Goal: Find contact information: Find contact information

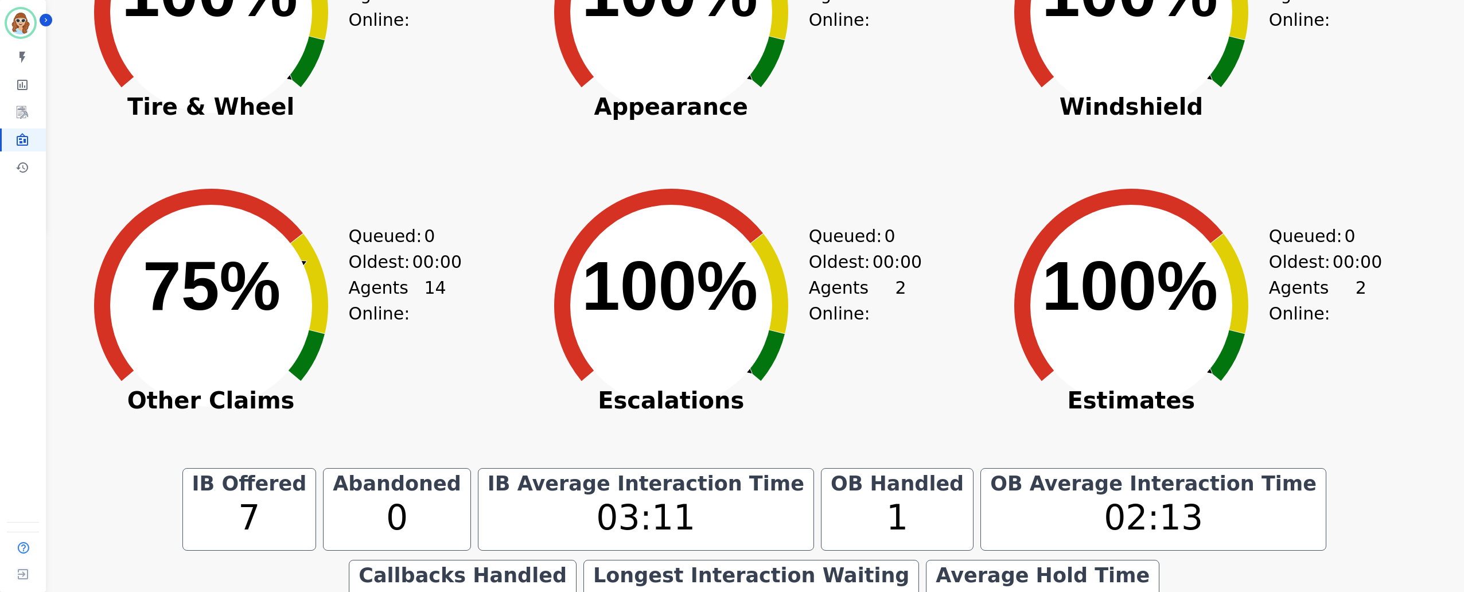
scroll to position [440, 0]
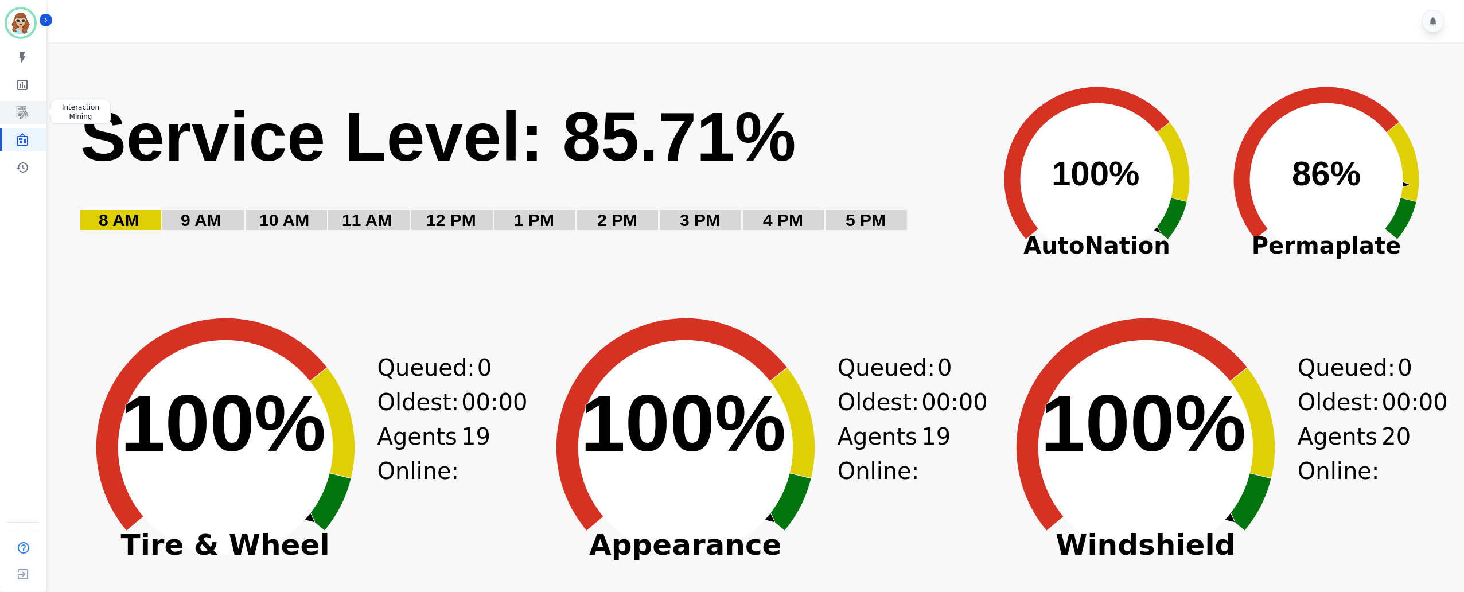
click at [22, 116] on icon "Sidebar" at bounding box center [22, 112] width 9 height 11
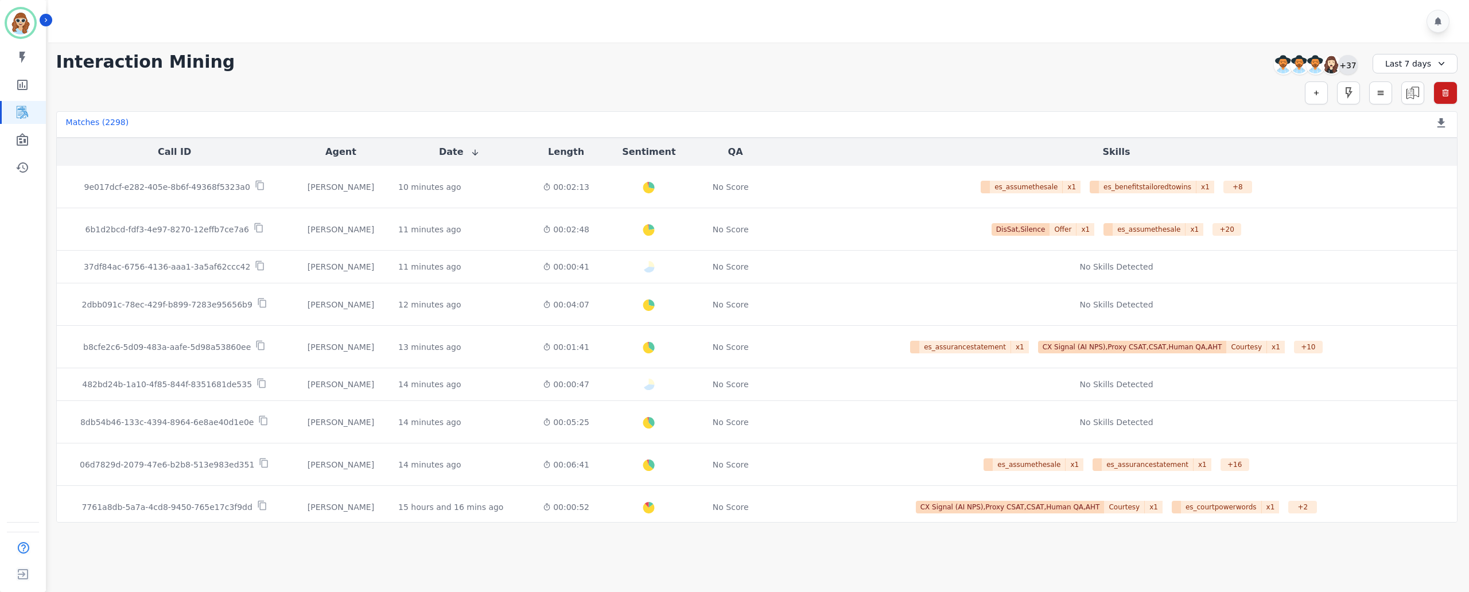
click at [1355, 64] on div "+37" at bounding box center [1348, 65] width 20 height 20
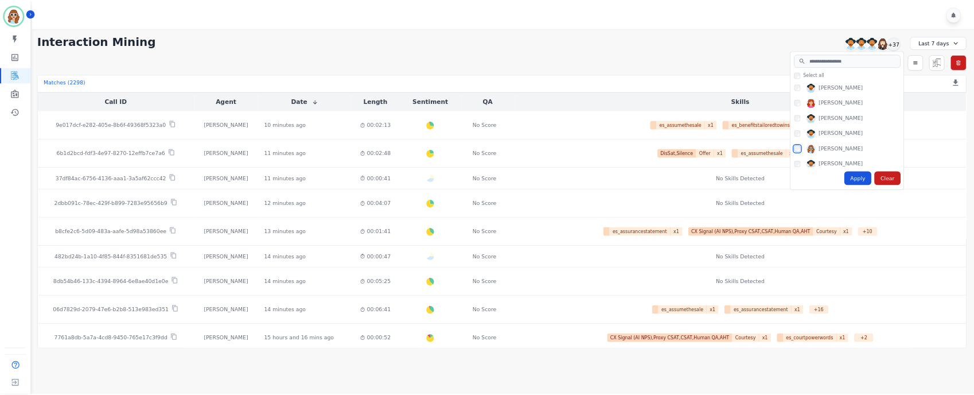
scroll to position [689, 0]
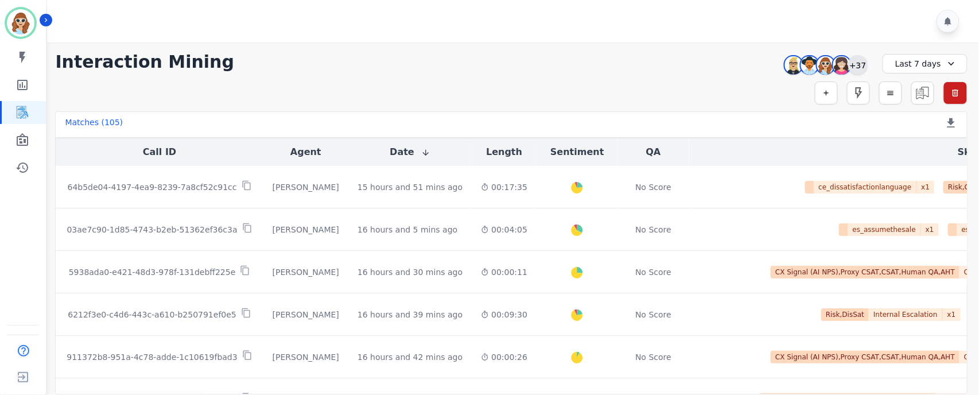
click at [855, 67] on div "+37" at bounding box center [858, 65] width 20 height 20
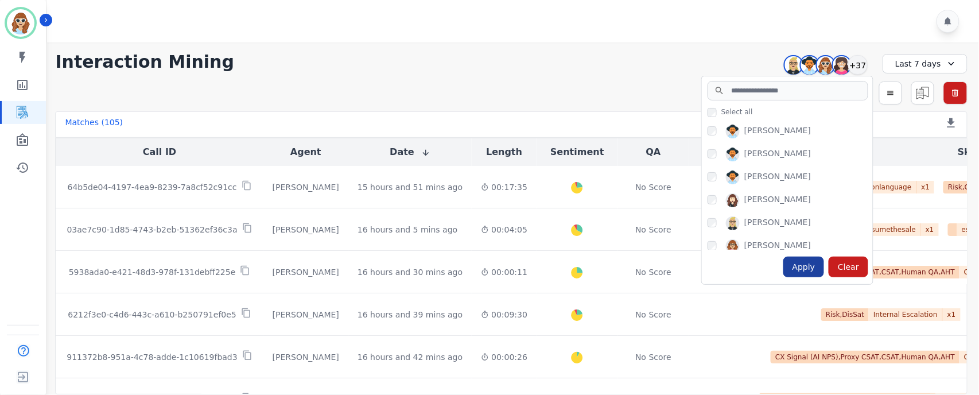
click at [812, 265] on div "Apply" at bounding box center [803, 266] width 41 height 21
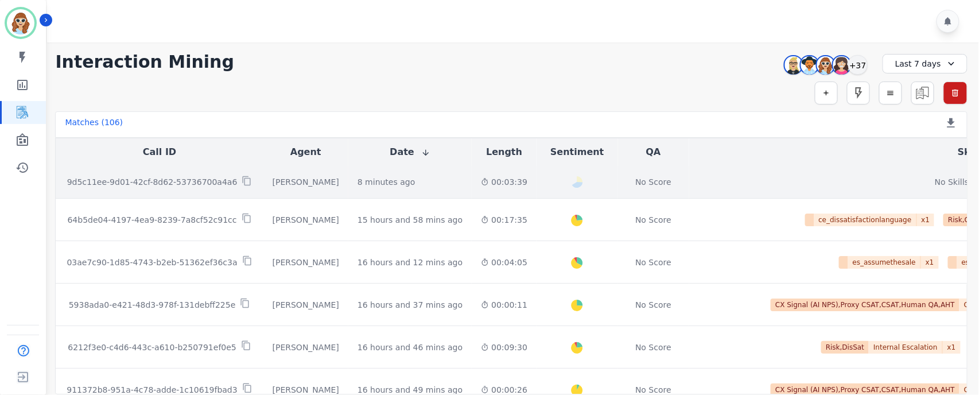
click at [151, 181] on p "9d5c11ee-9d01-42cf-8d62-53736700a4a6" at bounding box center [152, 181] width 170 height 11
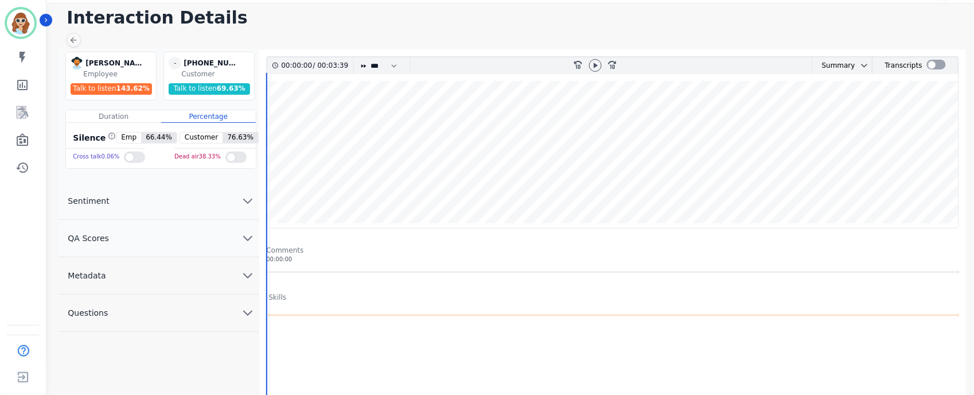
scroll to position [76, 0]
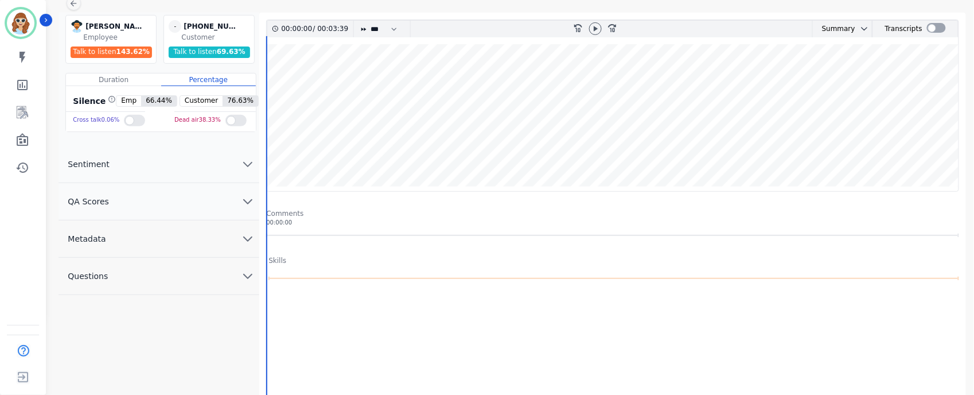
click at [246, 235] on icon "chevron down" at bounding box center [248, 239] width 14 height 14
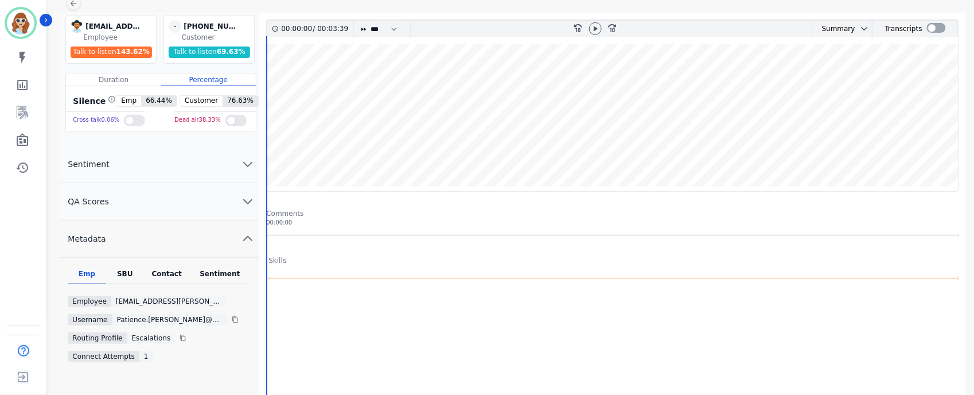
scroll to position [153, 0]
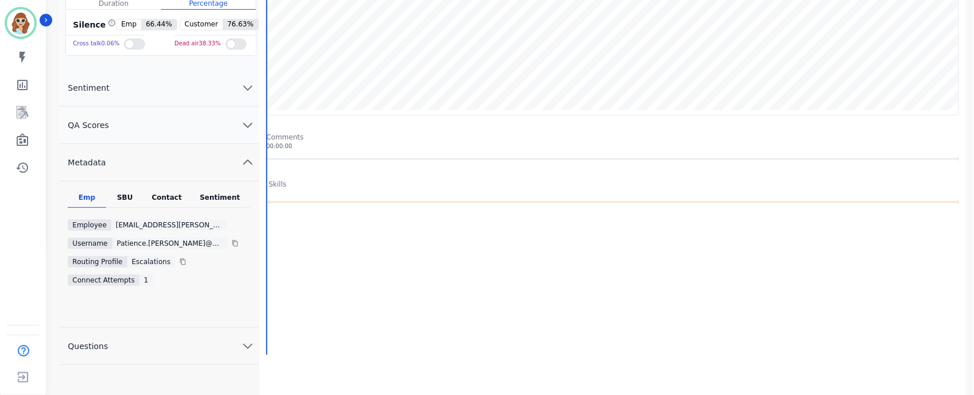
click at [125, 196] on div "SBU" at bounding box center [125, 200] width 38 height 15
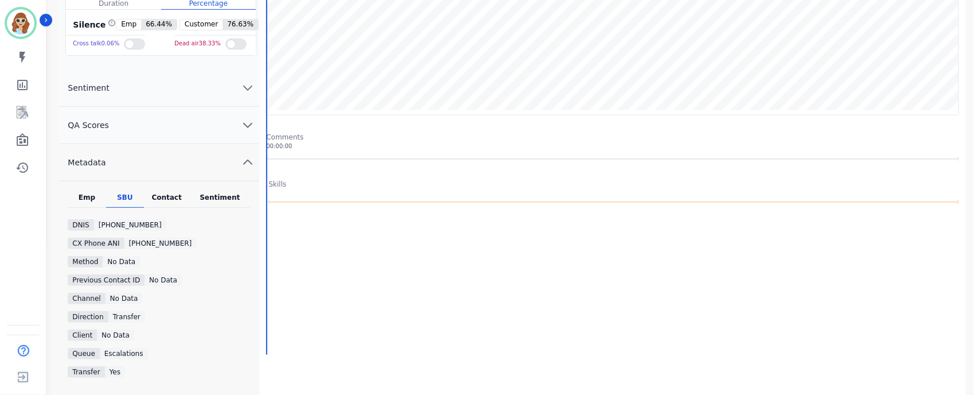
click at [160, 198] on div "Contact" at bounding box center [167, 200] width 46 height 15
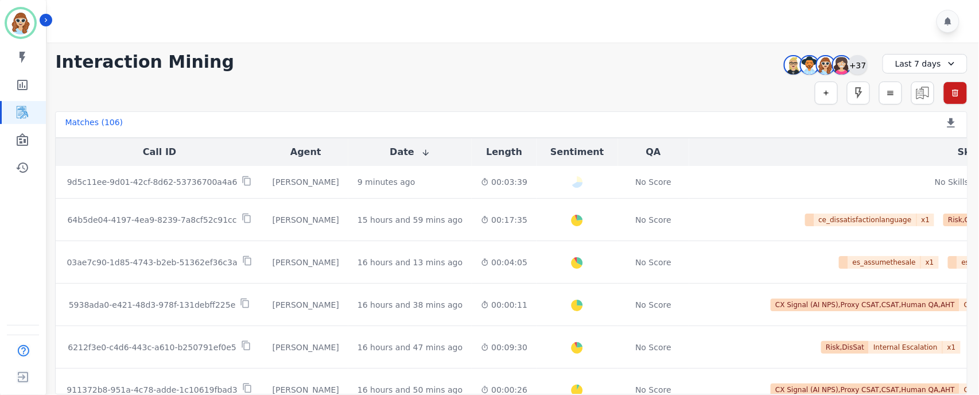
click at [857, 60] on div "+37" at bounding box center [858, 65] width 20 height 20
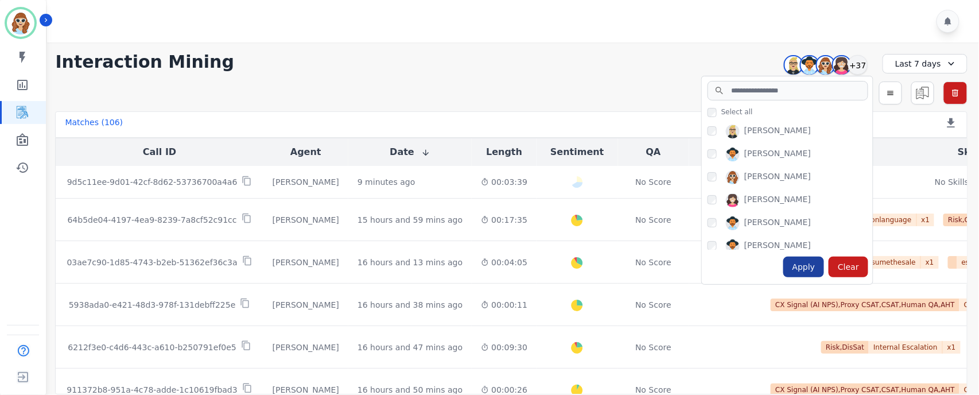
click at [808, 270] on div "Apply" at bounding box center [803, 266] width 41 height 21
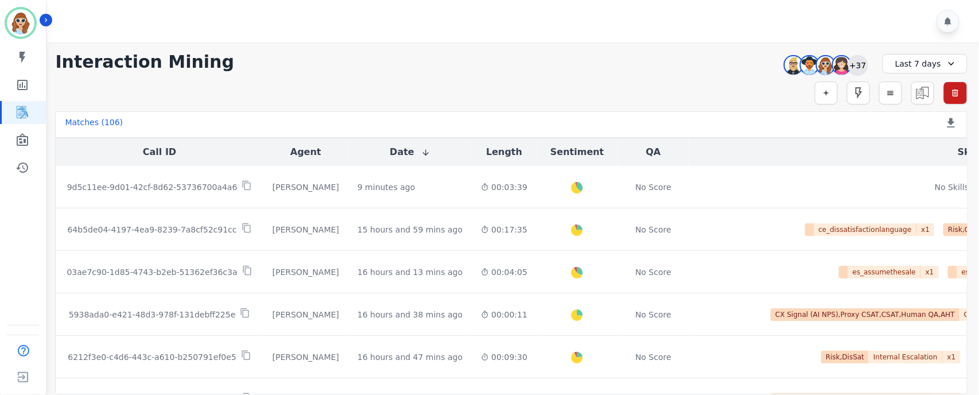
click at [861, 65] on div "+37" at bounding box center [858, 65] width 20 height 20
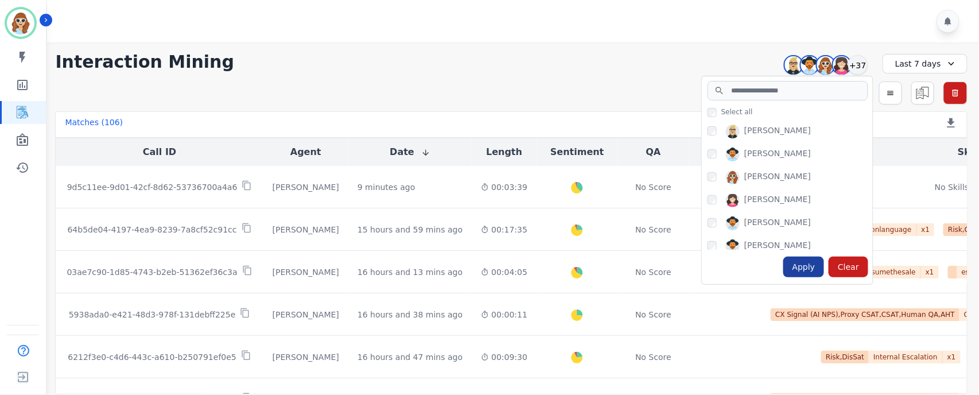
click at [806, 269] on div "Apply" at bounding box center [803, 266] width 41 height 21
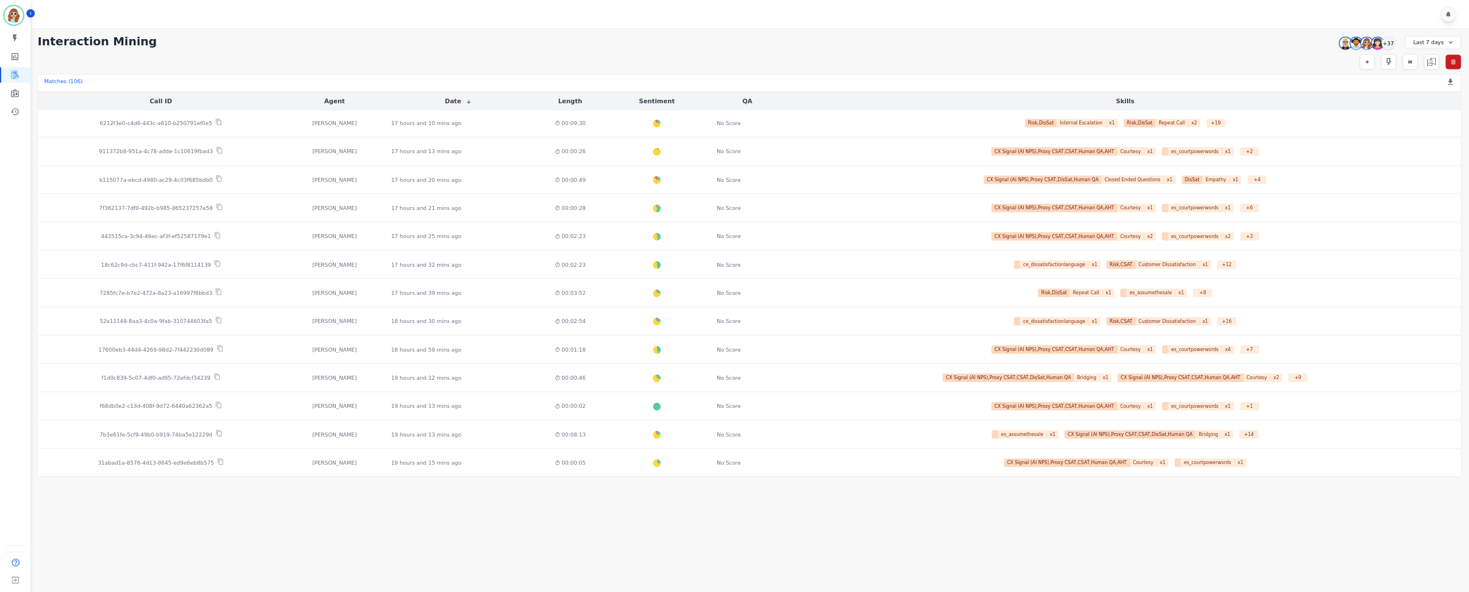
scroll to position [172, 0]
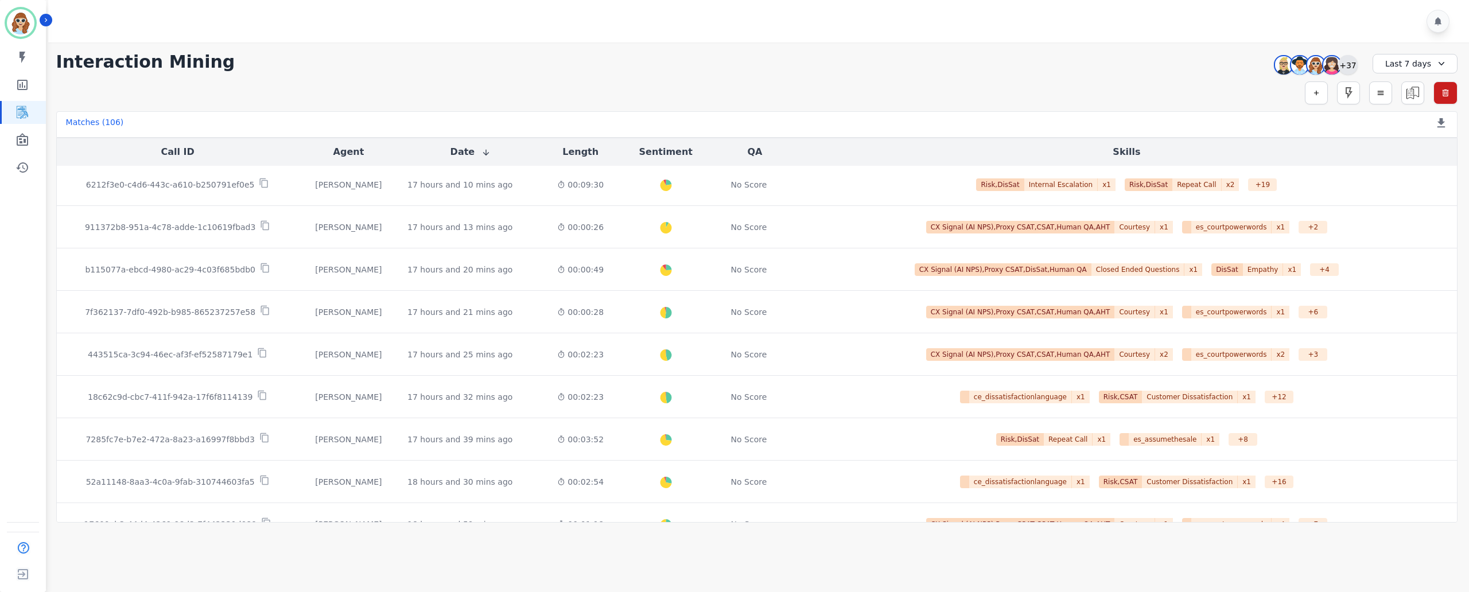
click at [1351, 68] on div "+37" at bounding box center [1348, 65] width 20 height 20
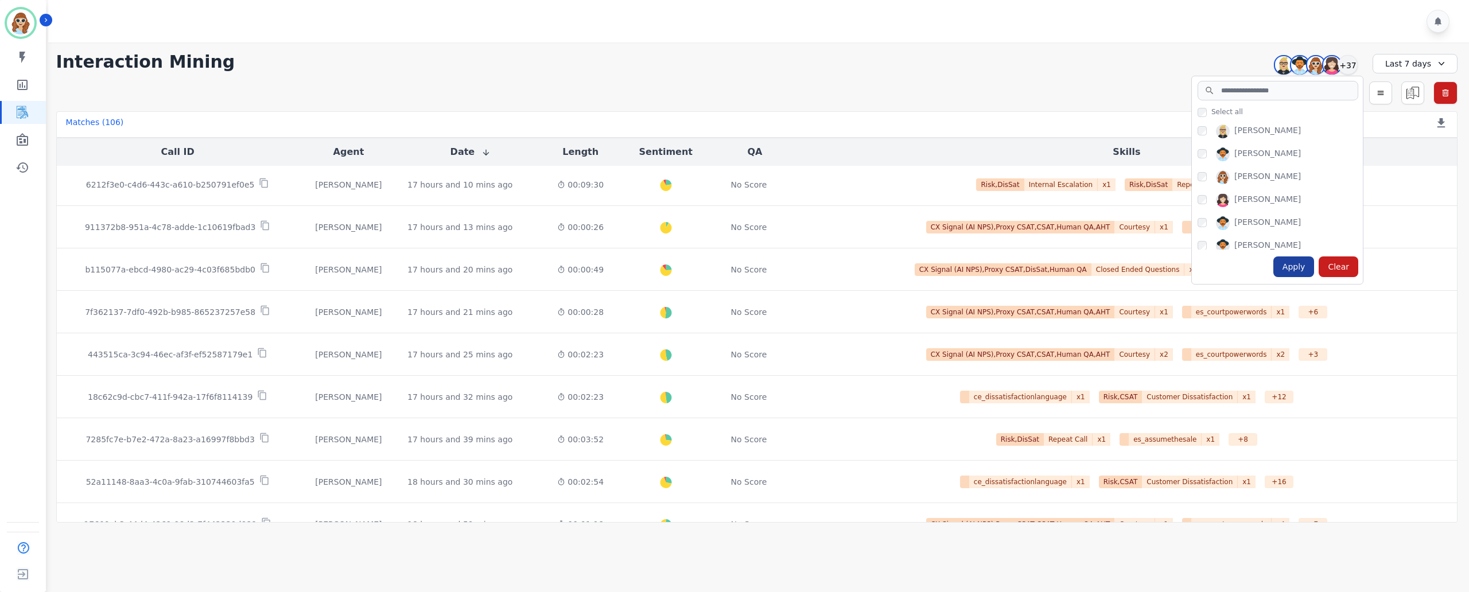
click at [1299, 277] on div "Apply" at bounding box center [1293, 266] width 41 height 21
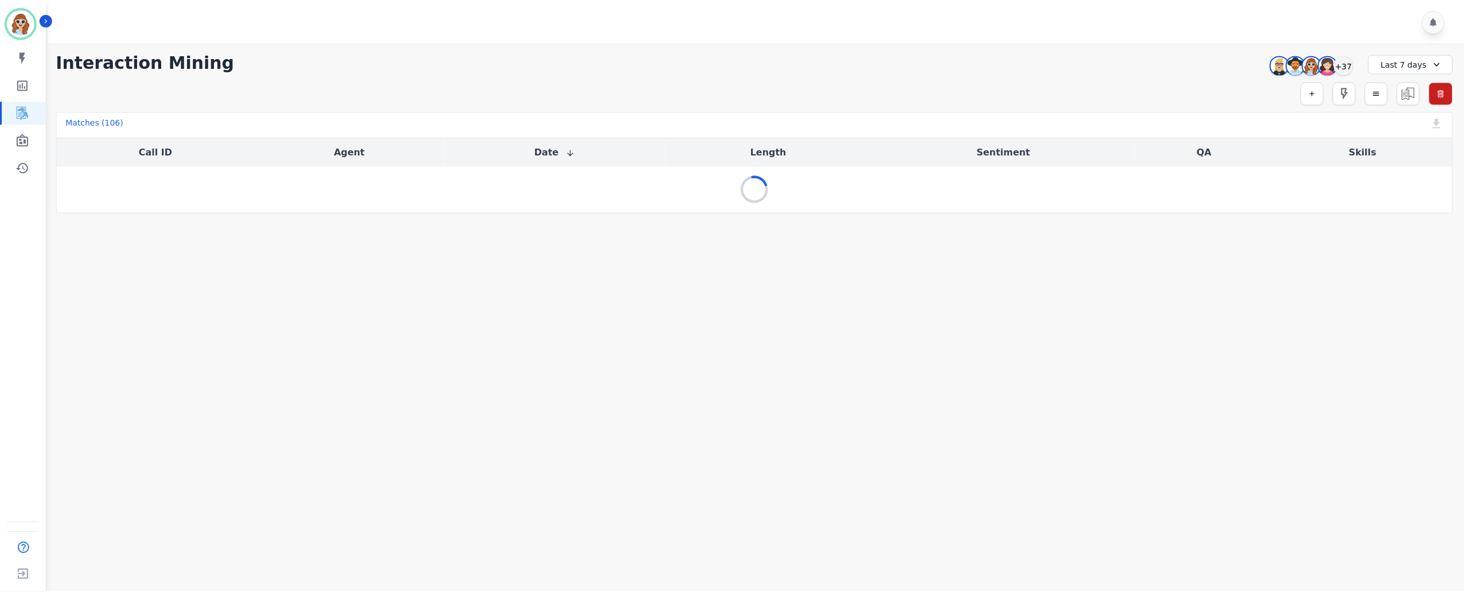
scroll to position [0, 0]
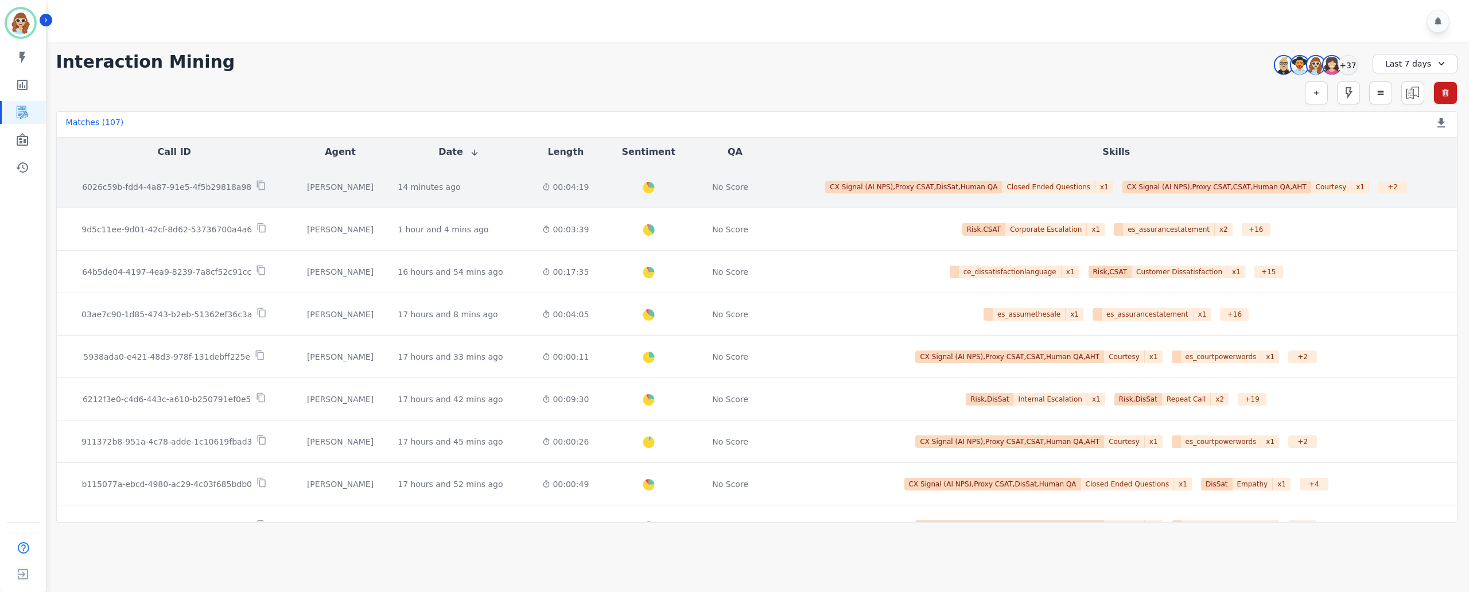
click at [216, 188] on p "6026c59b-fdd4-4a87-91e5-4f5b29818a98" at bounding box center [166, 186] width 169 height 11
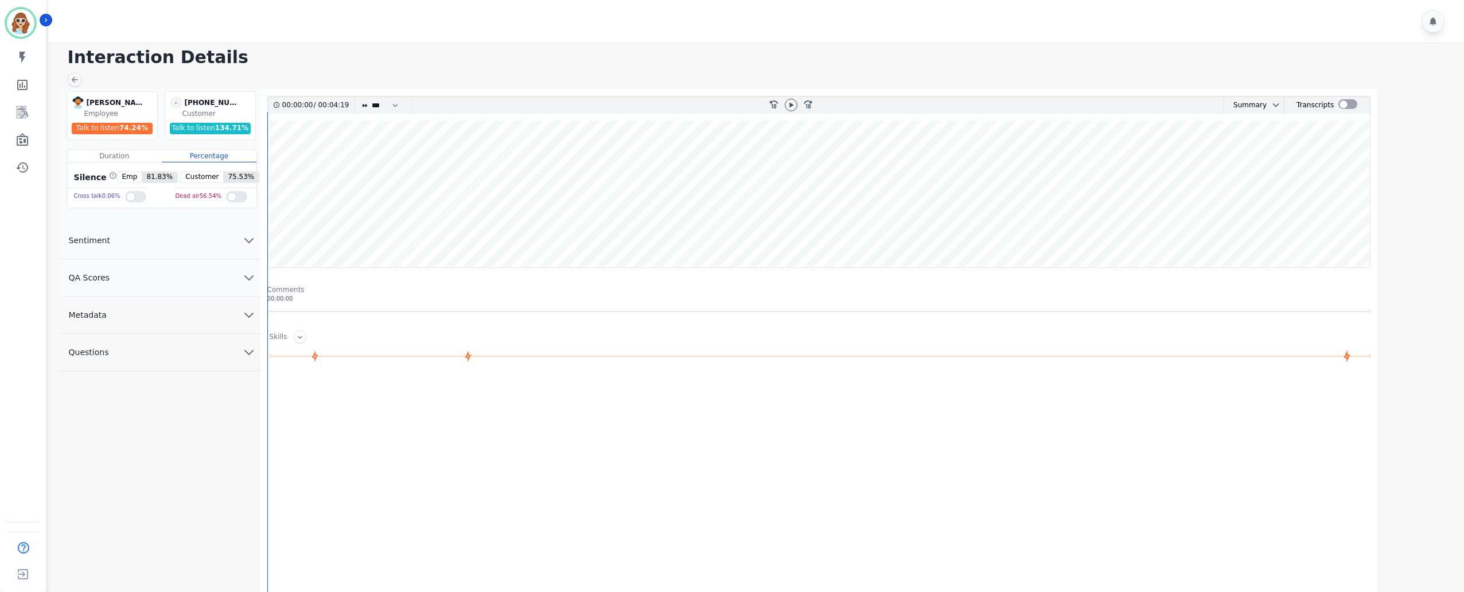
click at [252, 317] on icon "chevron down" at bounding box center [249, 315] width 8 height 4
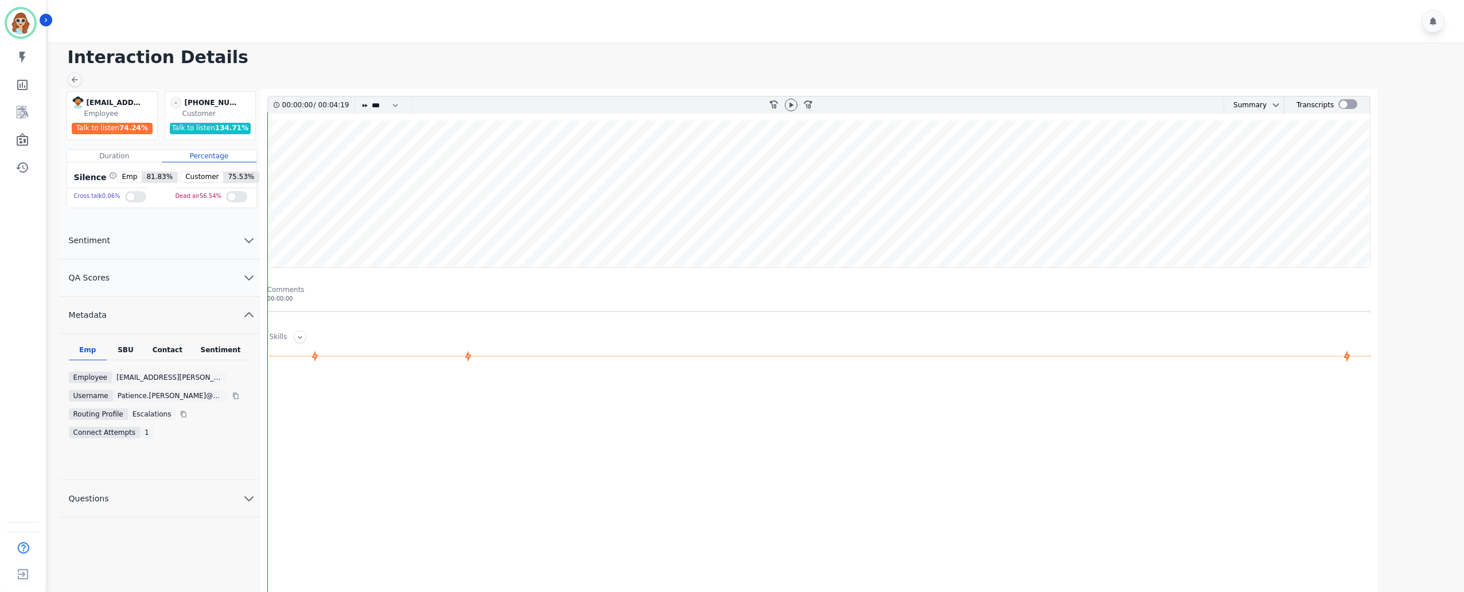
click at [124, 356] on div "SBU" at bounding box center [126, 352] width 38 height 15
drag, startPoint x: 243, startPoint y: 98, endPoint x: 192, endPoint y: 101, distance: 51.8
click at [192, 101] on div "- +19254632525 undefined" at bounding box center [211, 102] width 83 height 13
copy div "19254632525"
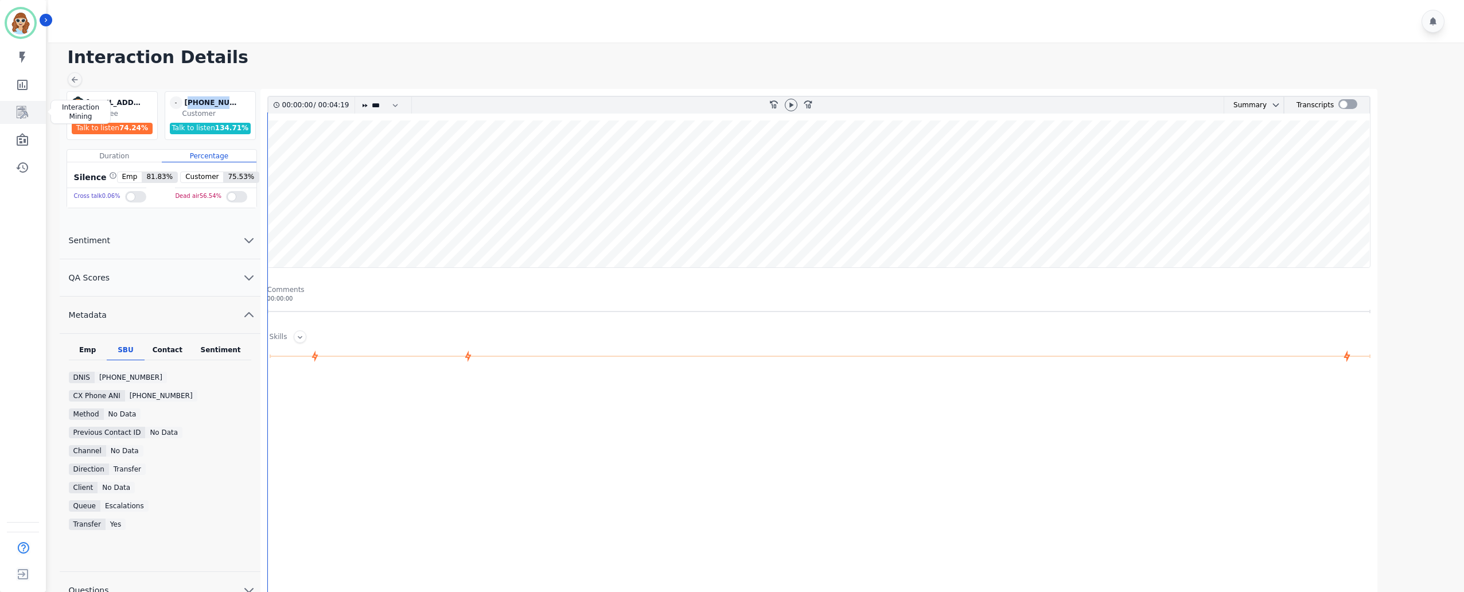
click at [18, 114] on icon "Sidebar" at bounding box center [22, 113] width 14 height 14
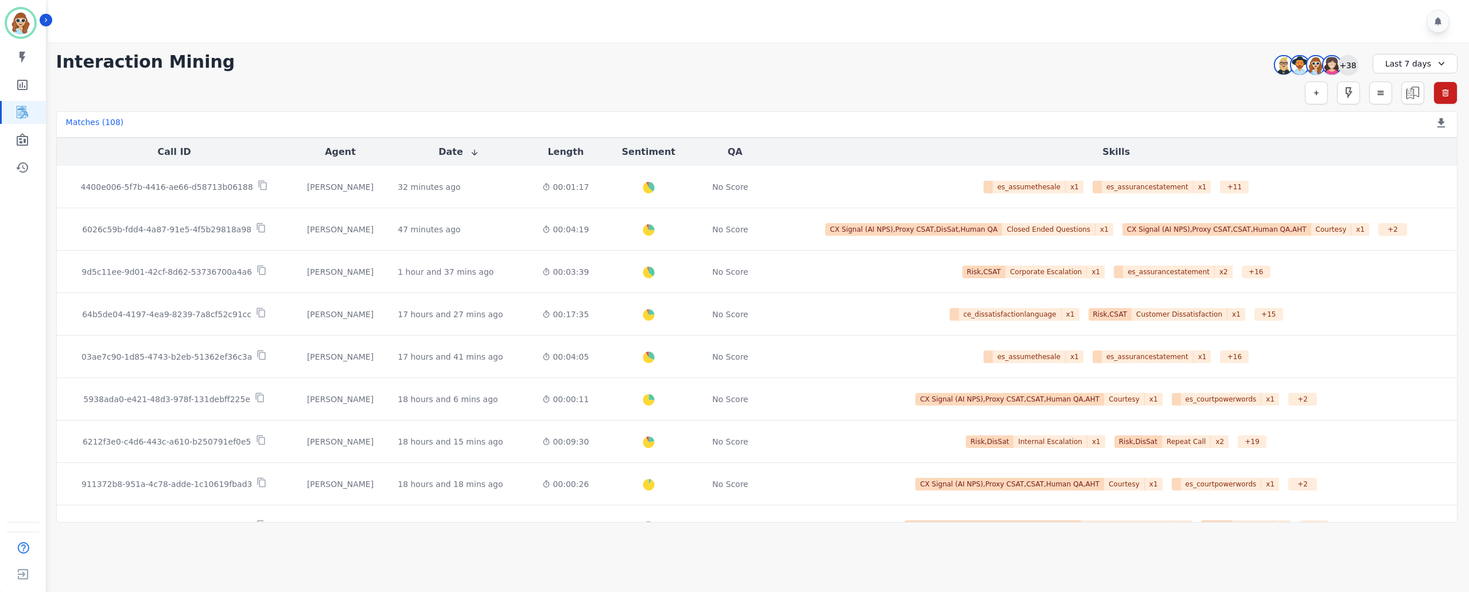
click at [1348, 63] on div "+38" at bounding box center [1348, 65] width 20 height 20
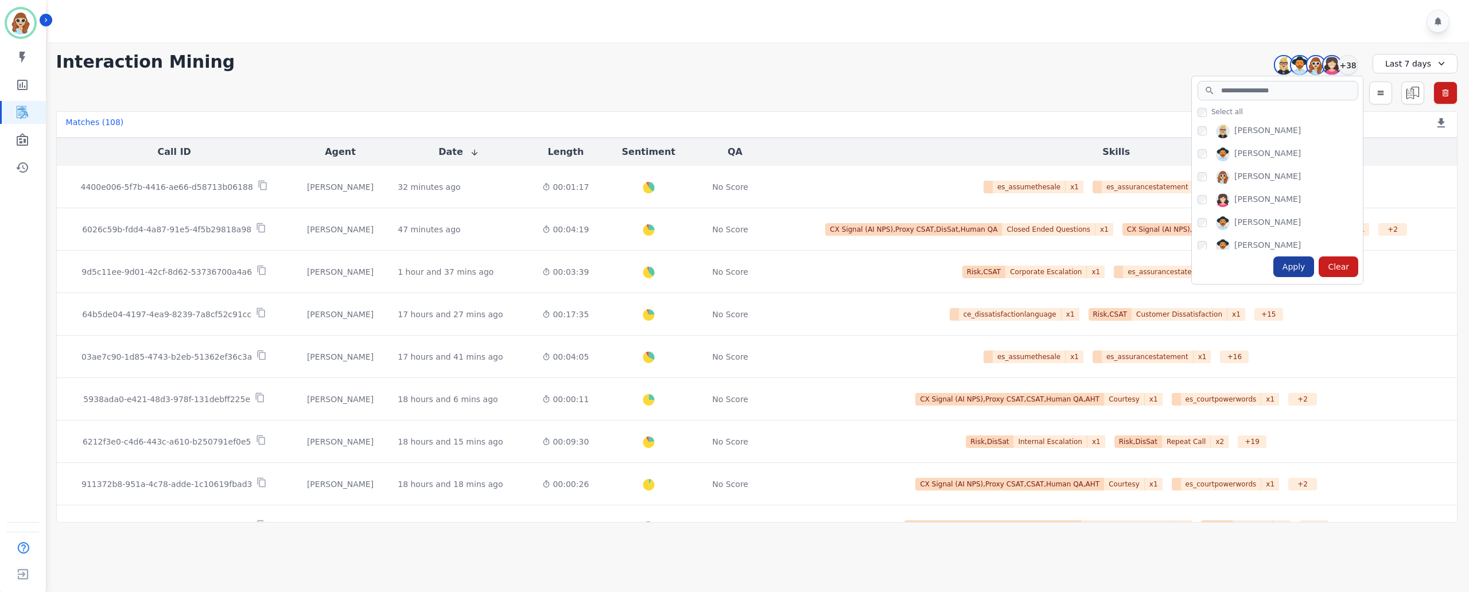
click at [1298, 271] on div "Apply" at bounding box center [1293, 266] width 41 height 21
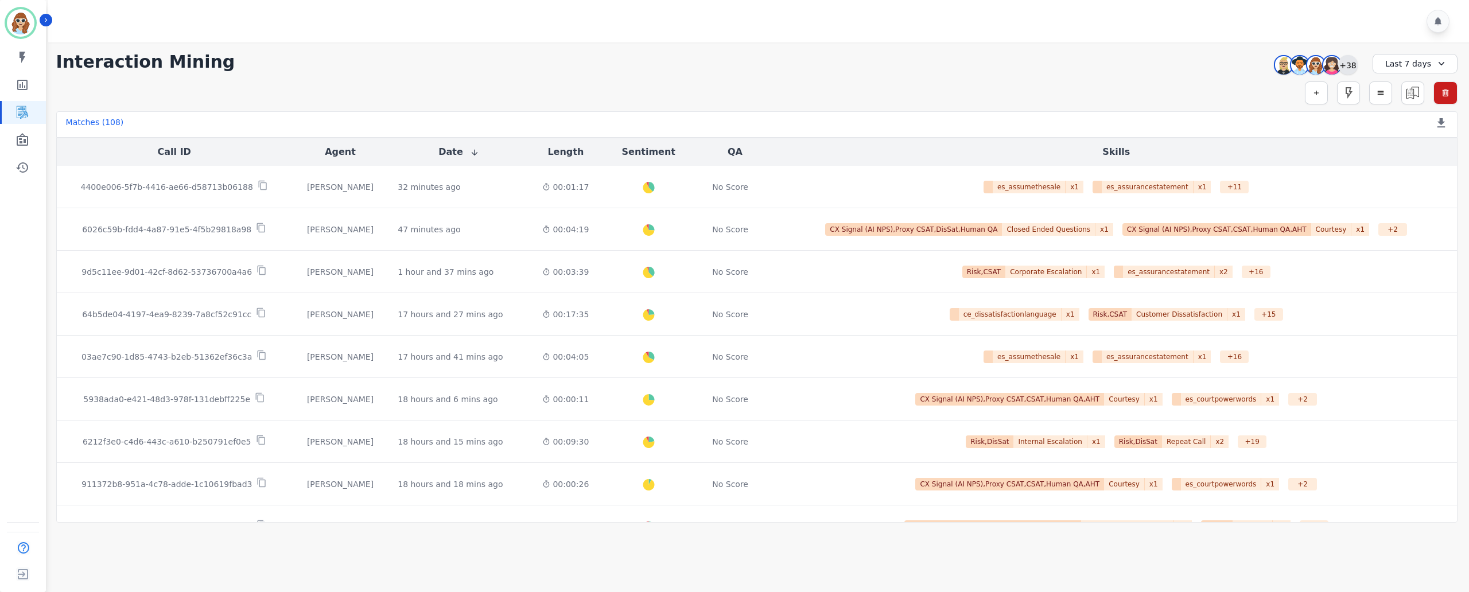
click at [1352, 67] on div "+38" at bounding box center [1348, 65] width 20 height 20
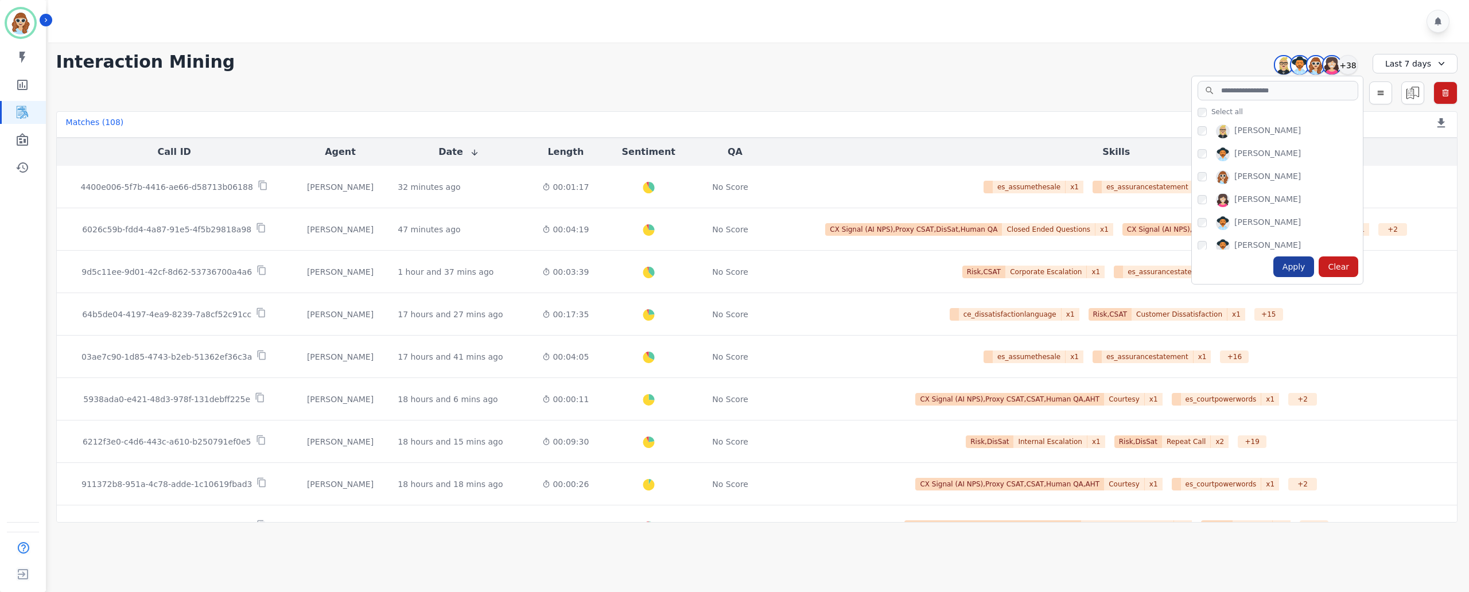
click at [1299, 270] on div "Apply" at bounding box center [1293, 266] width 41 height 21
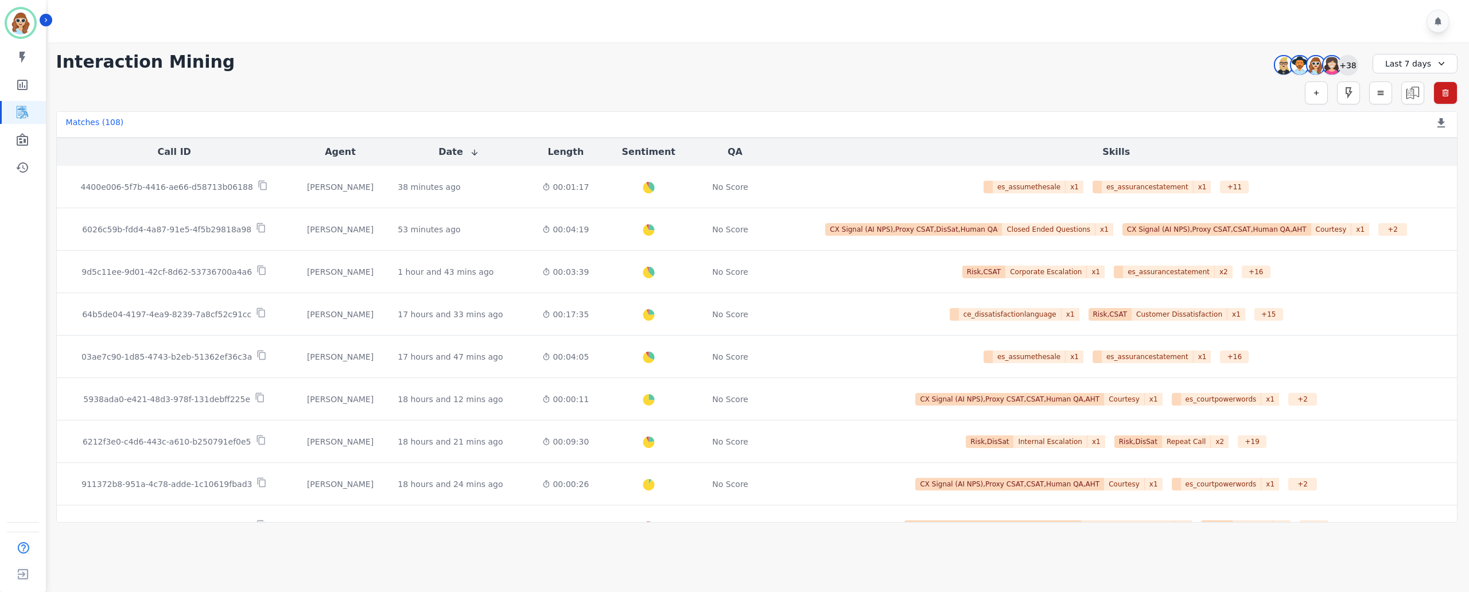
click at [1348, 64] on div "+38" at bounding box center [1348, 65] width 20 height 20
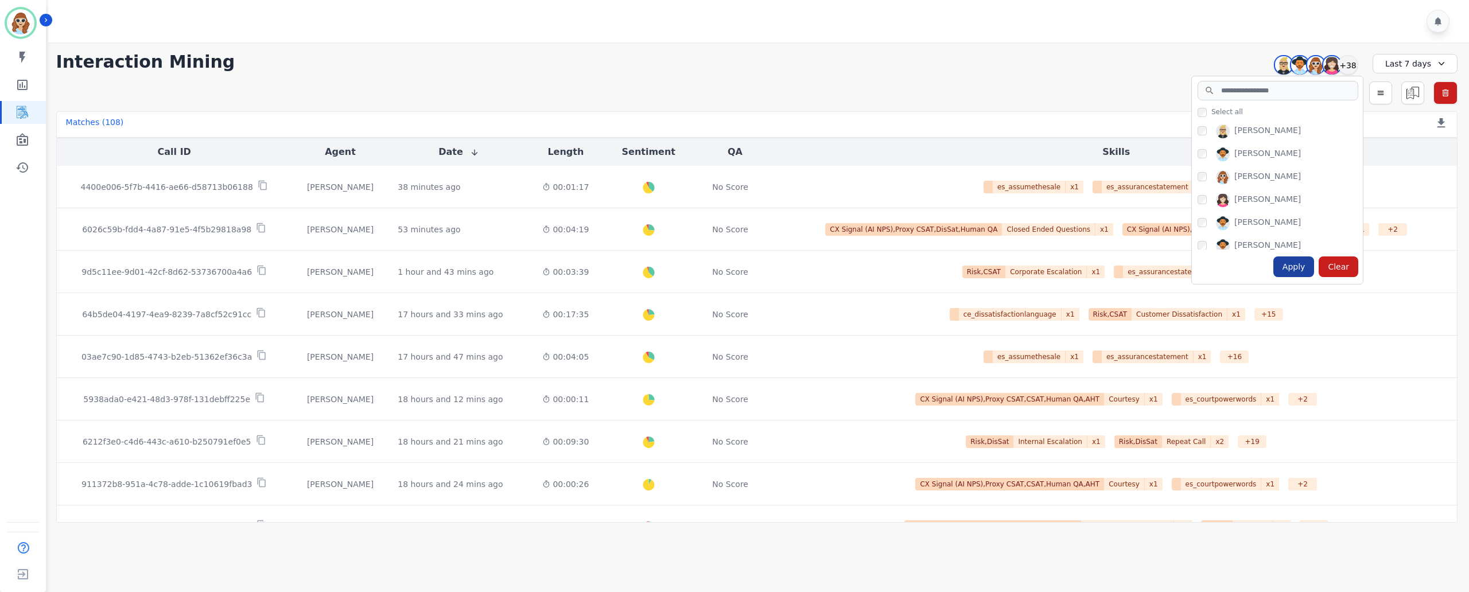
click at [1300, 269] on div "Apply" at bounding box center [1293, 266] width 41 height 21
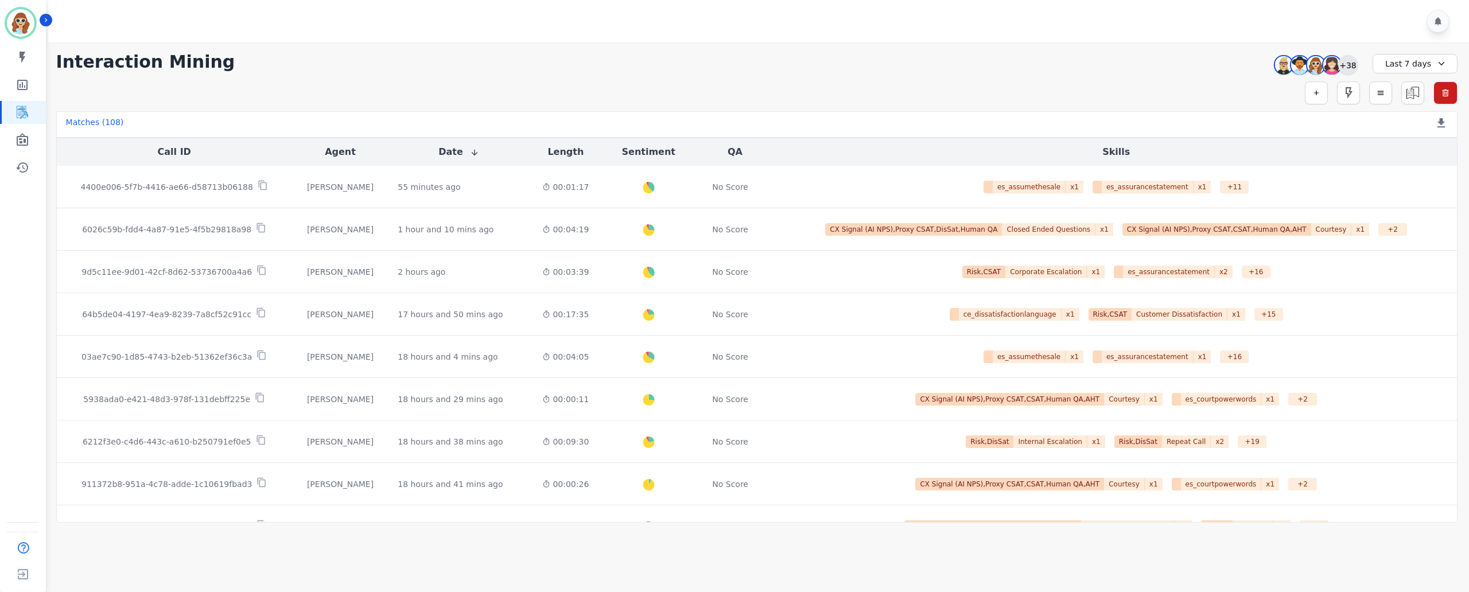
click at [1345, 65] on div "+38" at bounding box center [1348, 65] width 20 height 20
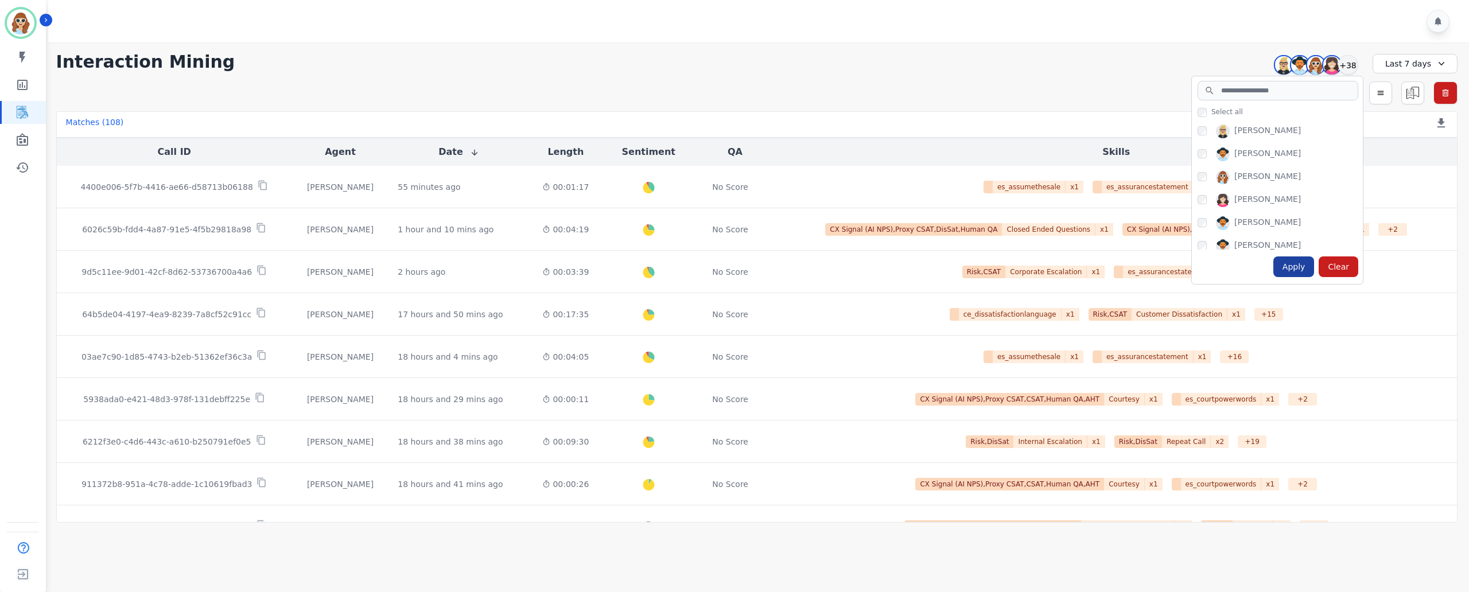
click at [1299, 270] on div "Apply" at bounding box center [1293, 266] width 41 height 21
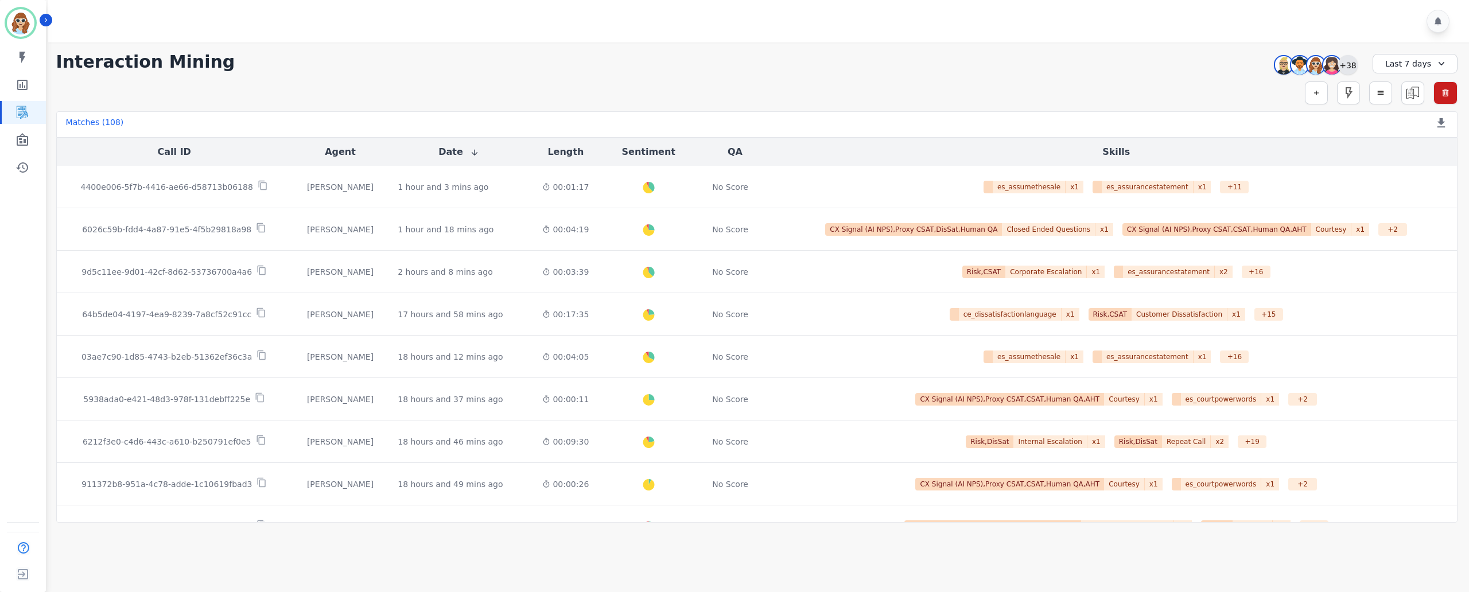
click at [1348, 64] on div "+38" at bounding box center [1348, 65] width 20 height 20
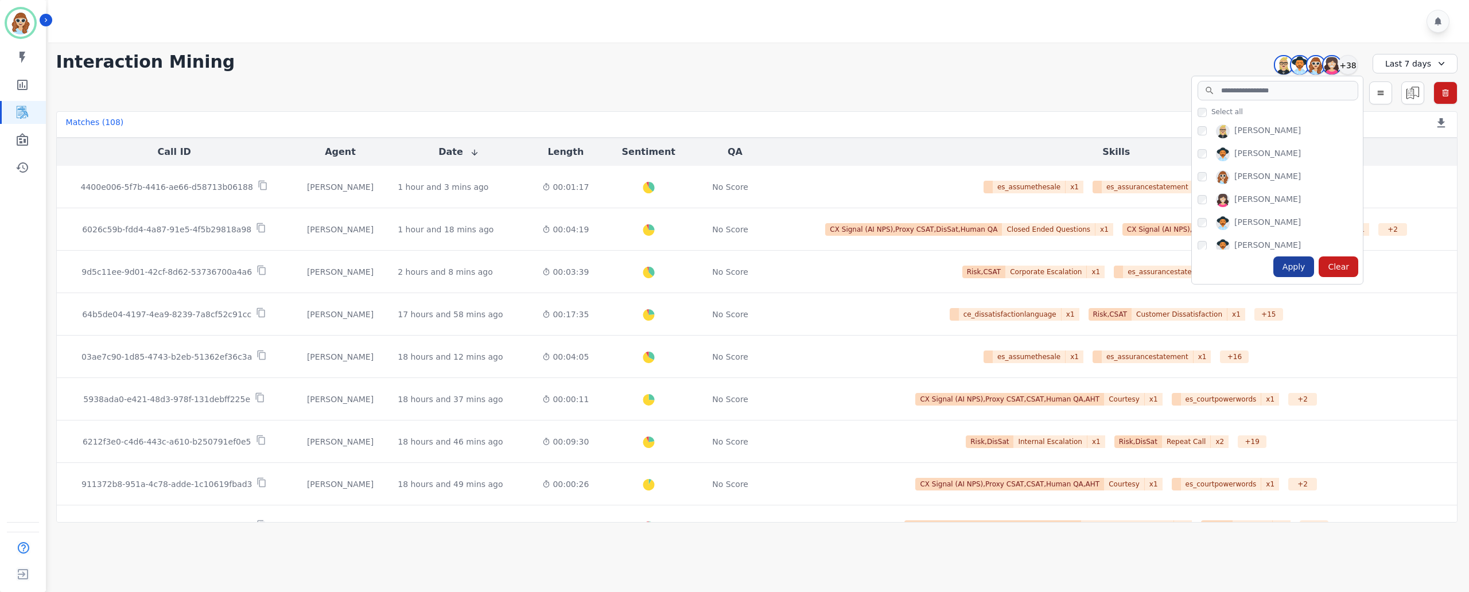
click at [1294, 270] on div "Apply" at bounding box center [1293, 266] width 41 height 21
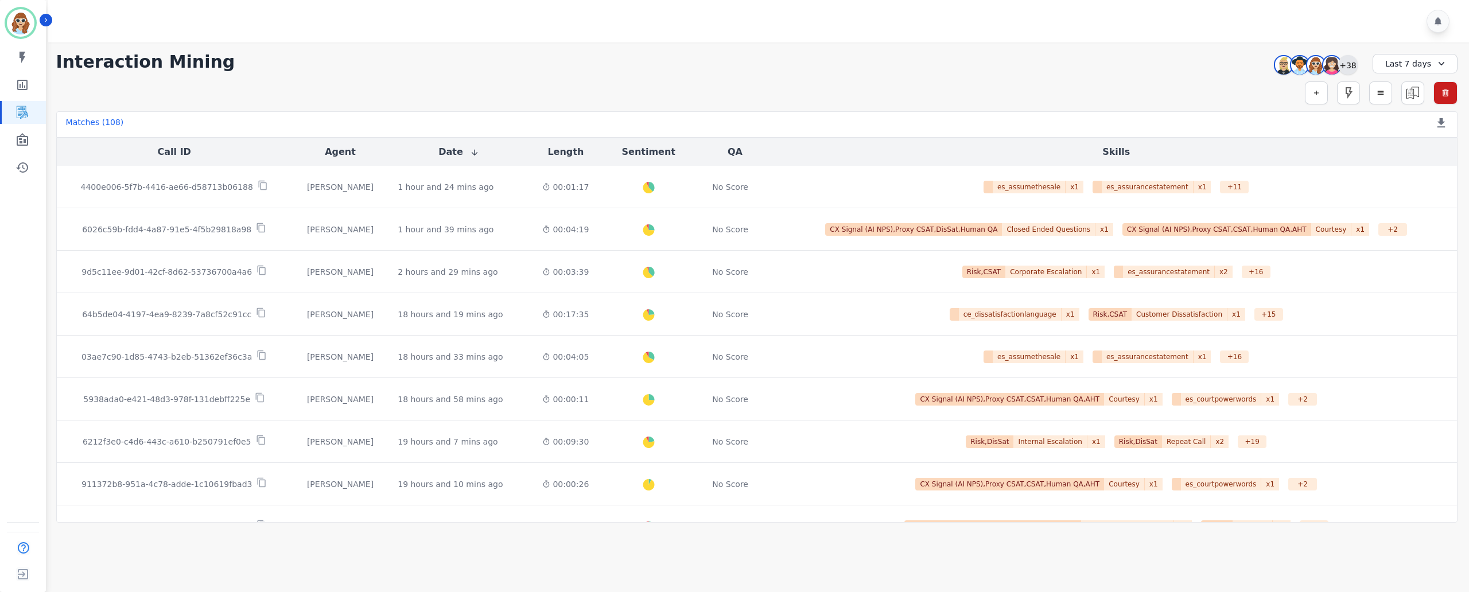
click at [1352, 64] on div "+38" at bounding box center [1348, 65] width 20 height 20
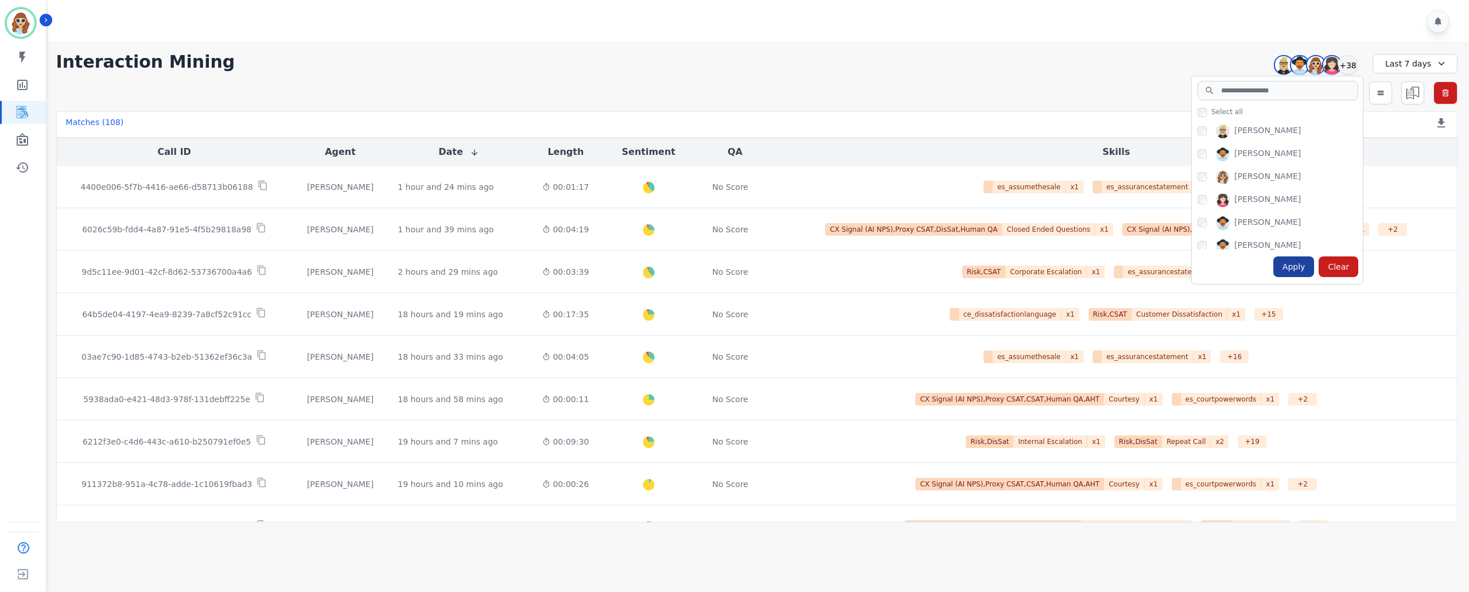
click at [1291, 270] on div "Apply" at bounding box center [1293, 266] width 41 height 21
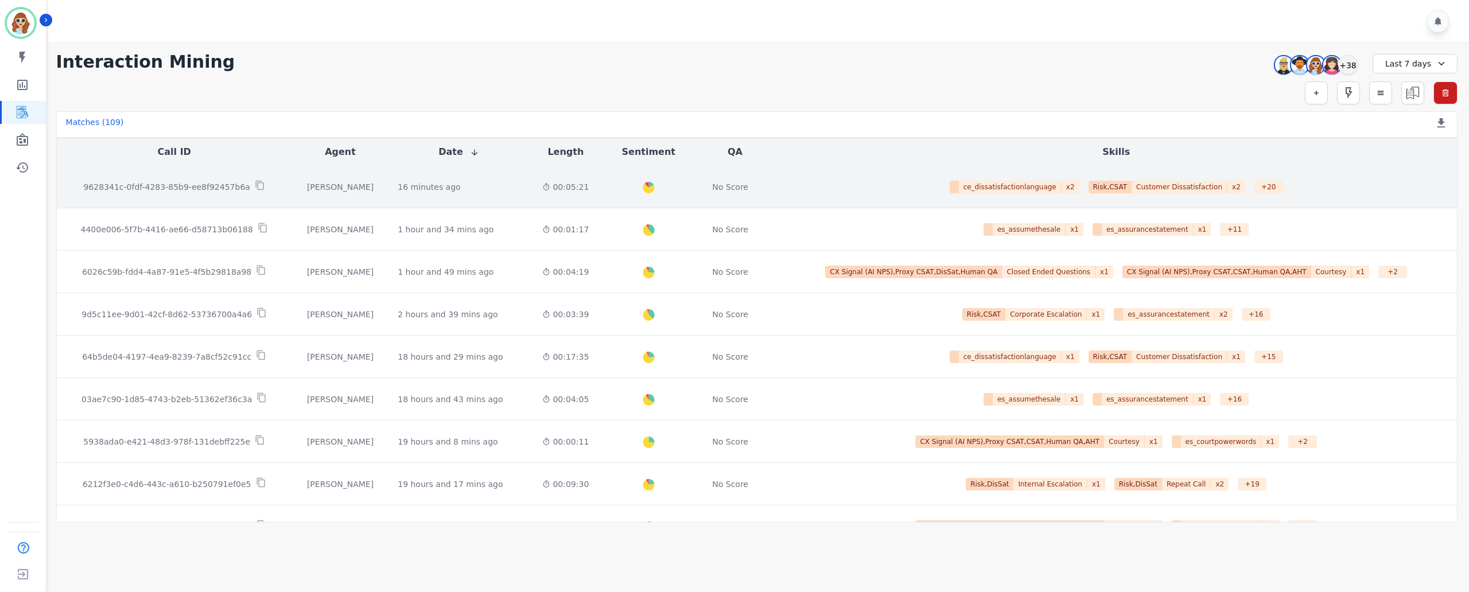
click at [187, 193] on p "9628341c-0fdf-4283-85b9-ee8f92457b6a" at bounding box center [167, 186] width 166 height 11
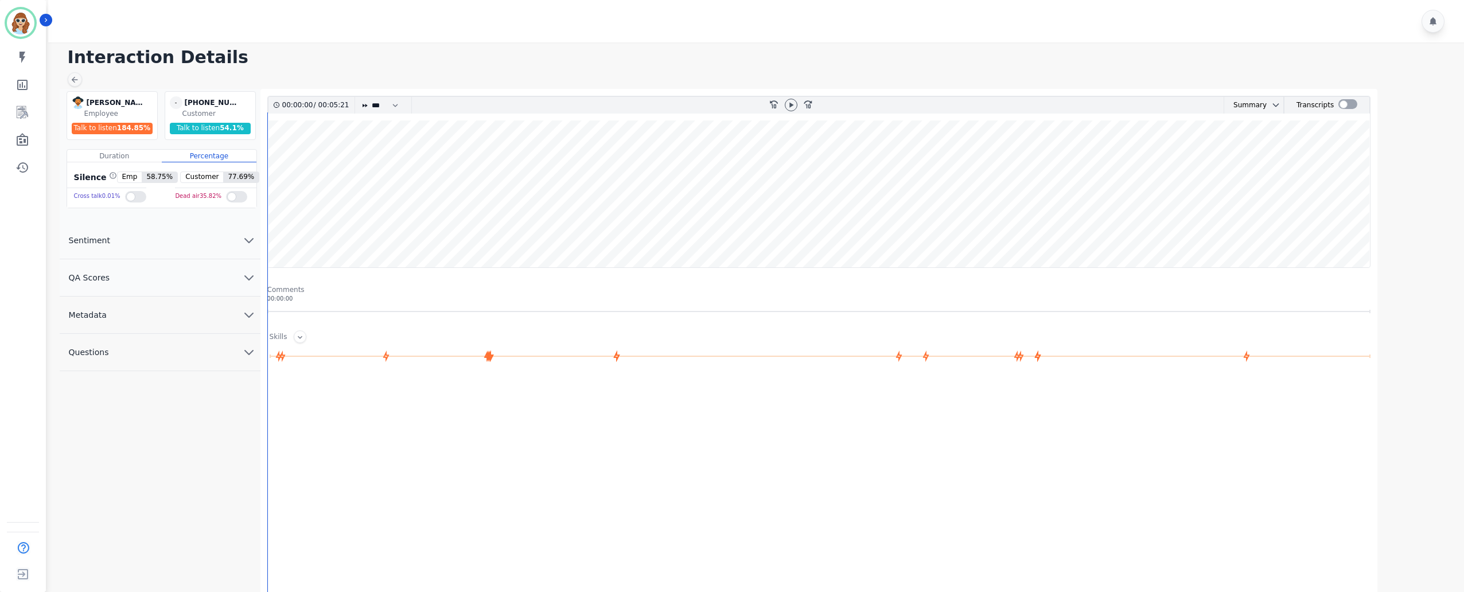
click at [251, 317] on icon "chevron down" at bounding box center [249, 315] width 8 height 4
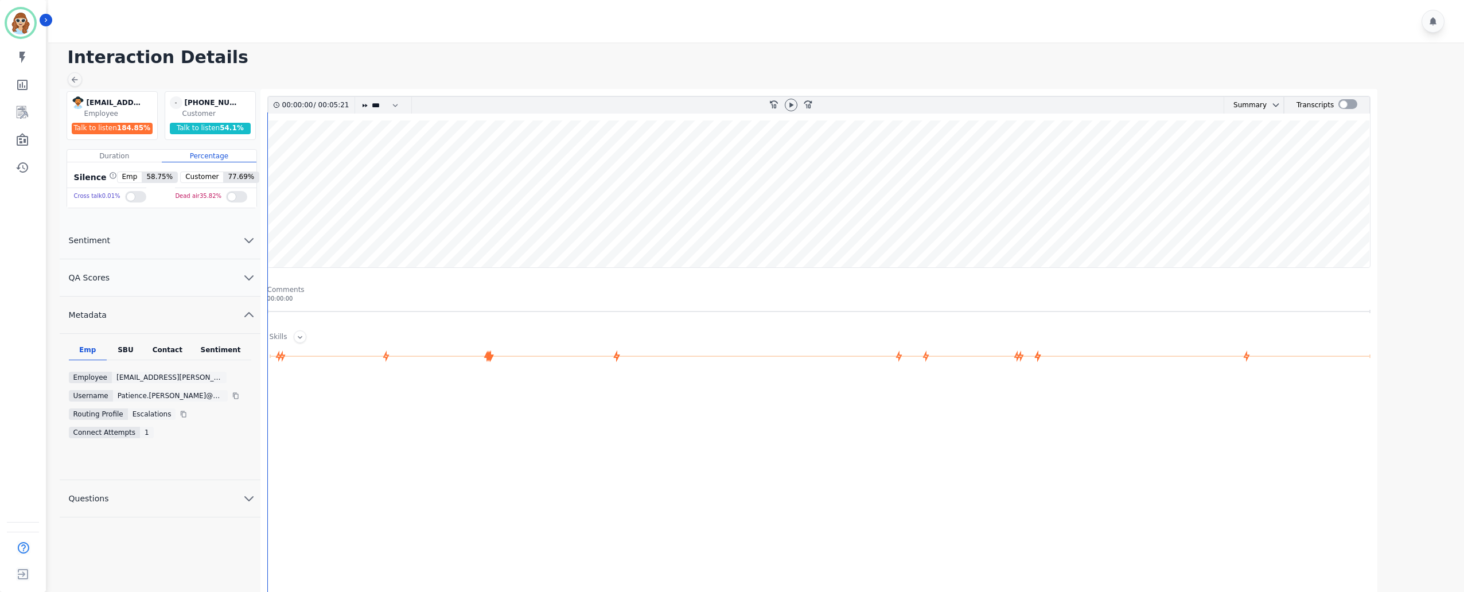
click at [129, 352] on div "SBU" at bounding box center [126, 352] width 38 height 15
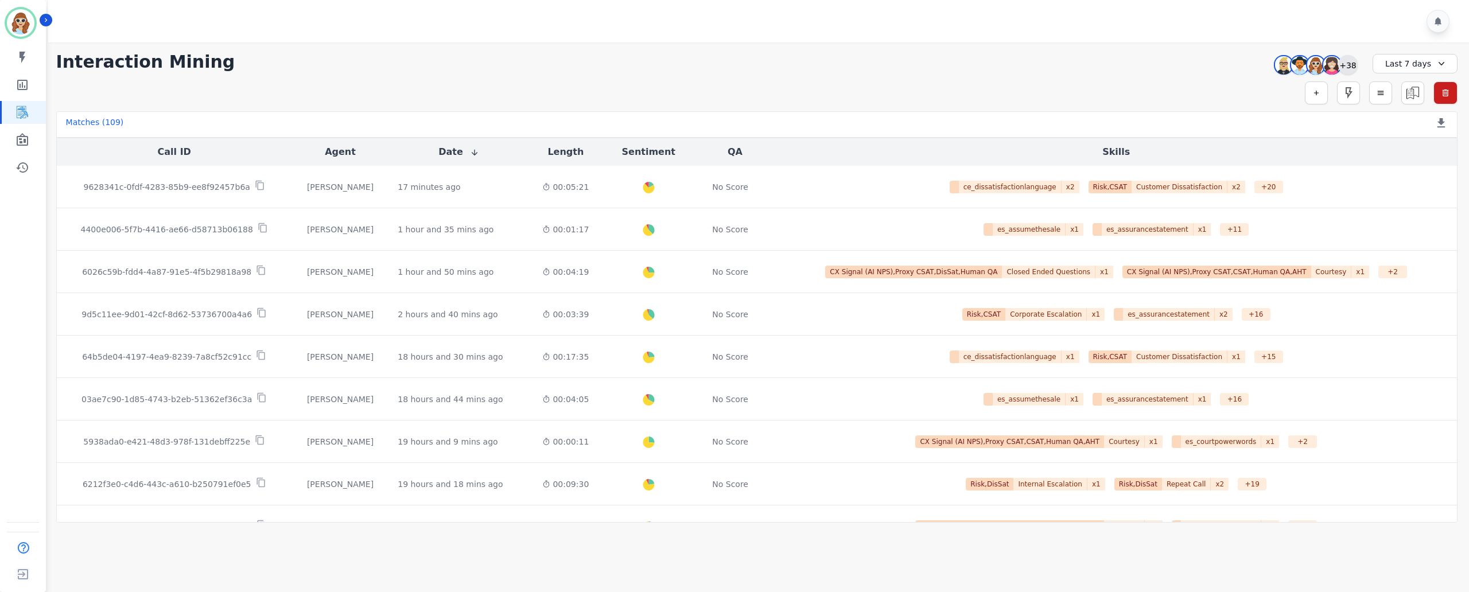
click at [1351, 57] on div "+38" at bounding box center [1348, 65] width 20 height 20
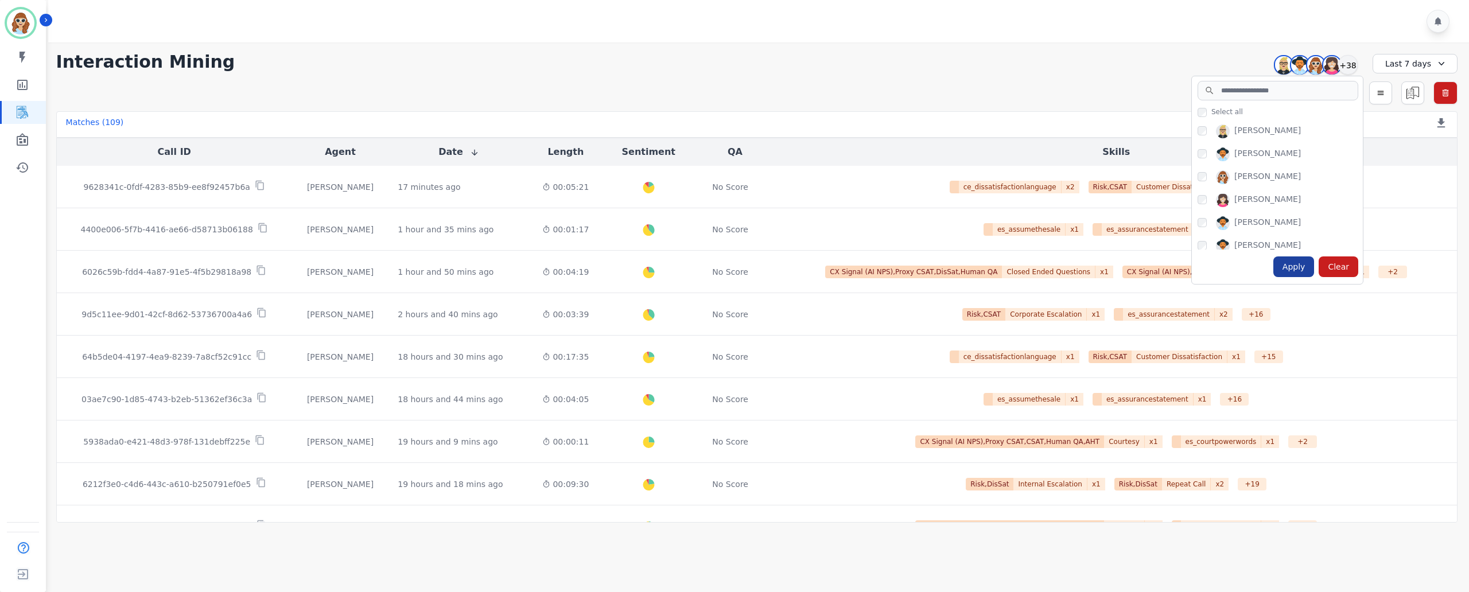
click at [1293, 270] on div "Apply" at bounding box center [1293, 266] width 41 height 21
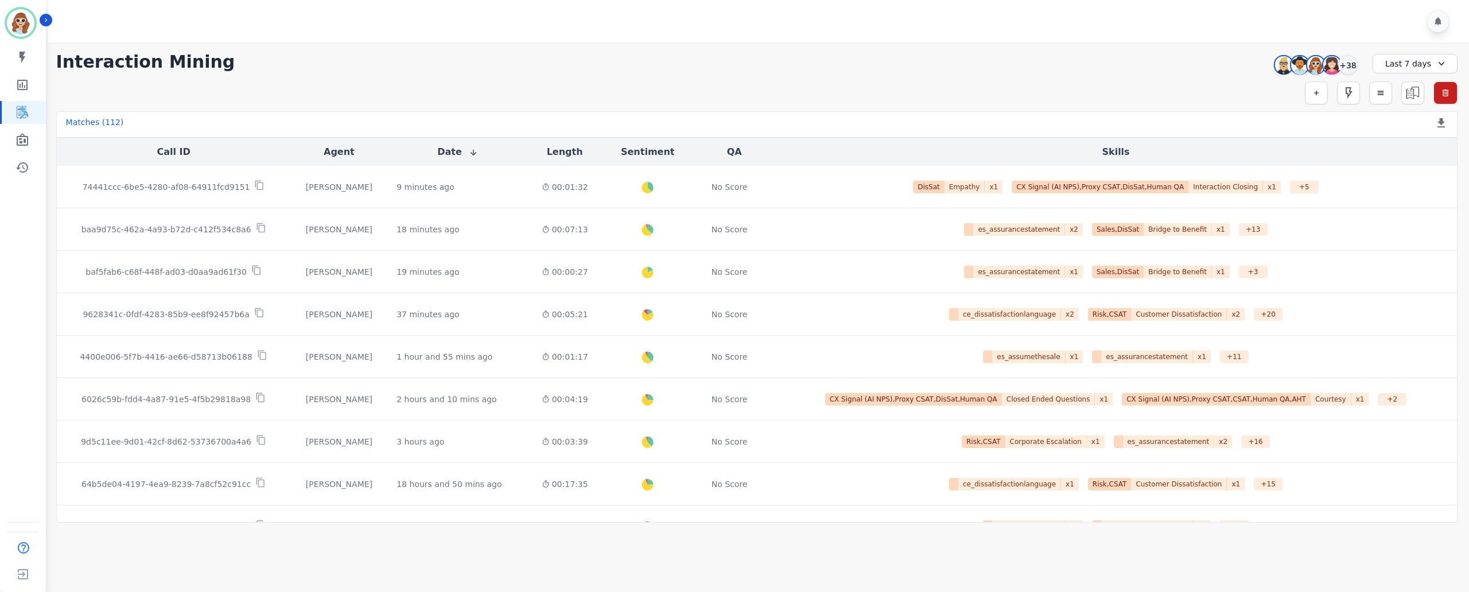
click at [1358, 60] on div "Audrey Waters Patience Mattingly Sadie Harrie Starlene Spencer +38" at bounding box center [1314, 65] width 99 height 22
click at [1347, 68] on div "+38" at bounding box center [1348, 65] width 20 height 20
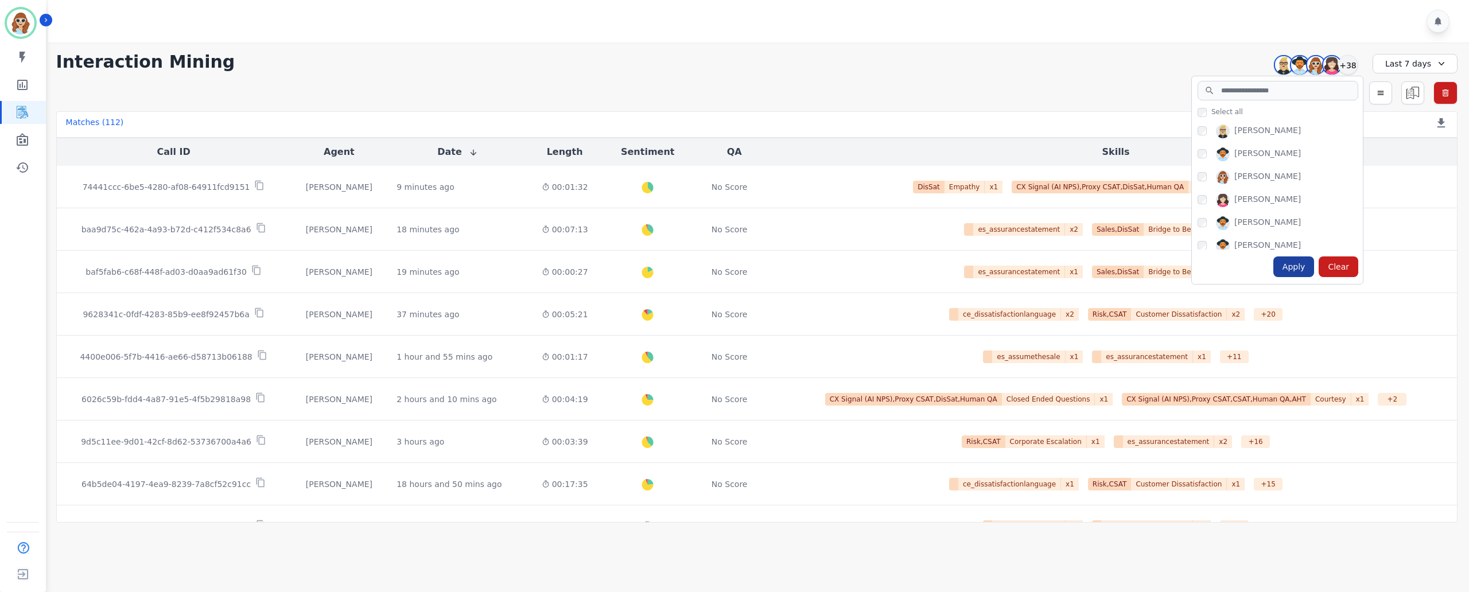
click at [1296, 267] on div "Apply" at bounding box center [1293, 266] width 41 height 21
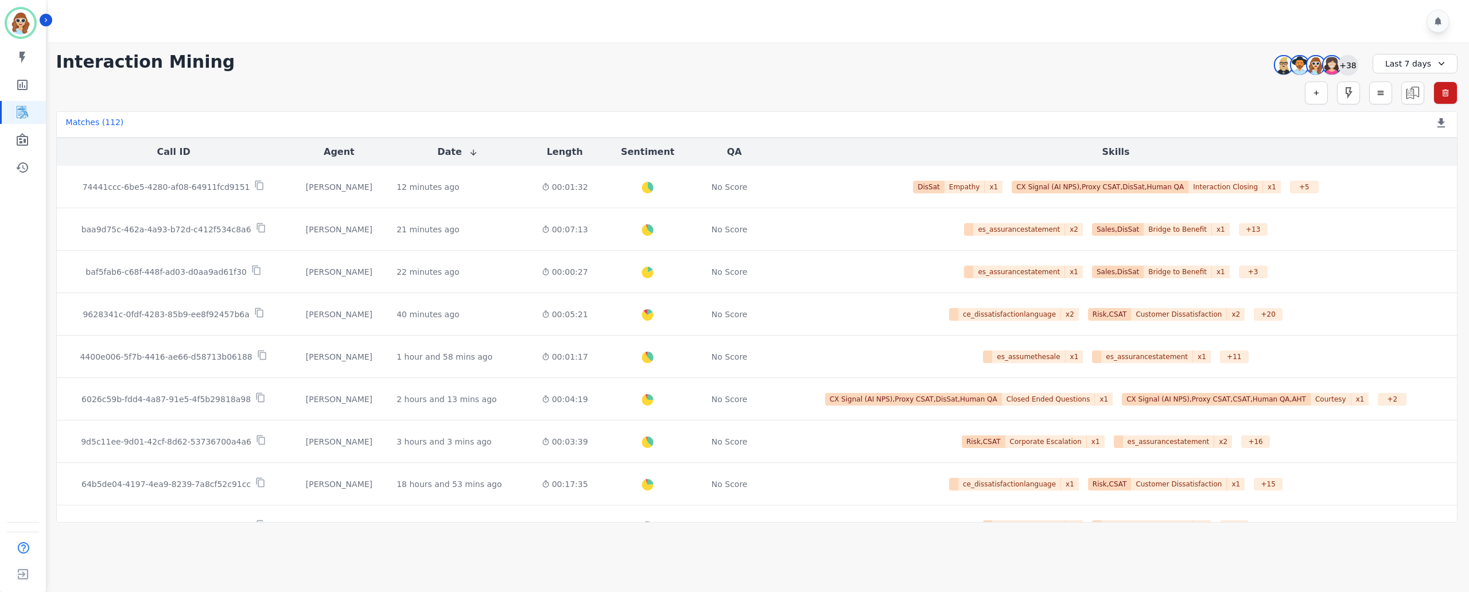
click at [1349, 68] on div "+38" at bounding box center [1348, 65] width 20 height 20
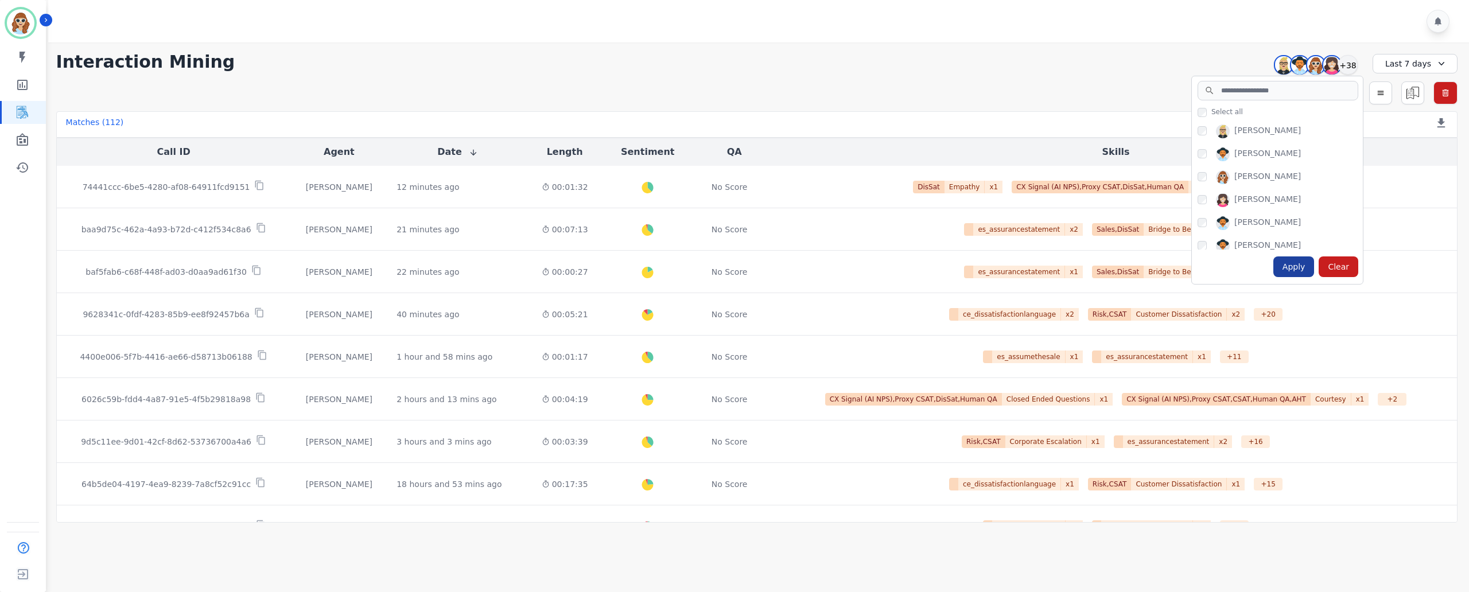
drag, startPoint x: 1288, startPoint y: 267, endPoint x: 1262, endPoint y: 252, distance: 29.3
click at [1286, 267] on div "Apply" at bounding box center [1293, 266] width 41 height 21
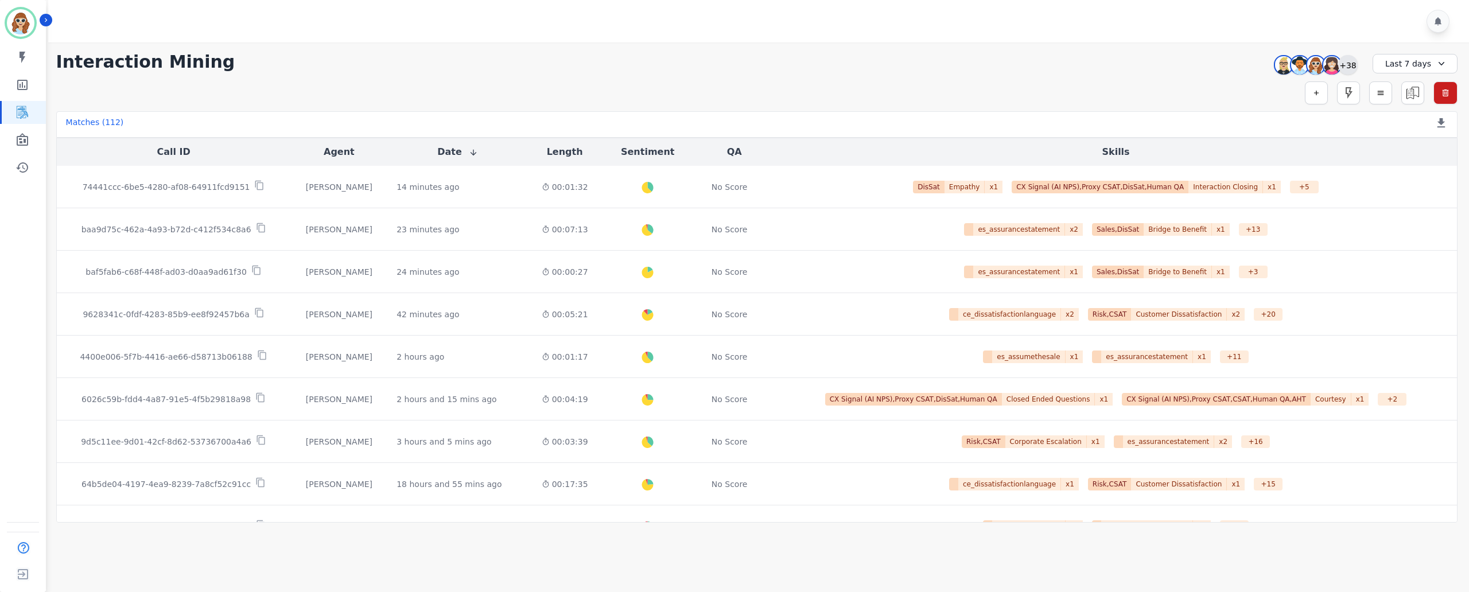
click at [1346, 65] on div "+38" at bounding box center [1348, 65] width 20 height 20
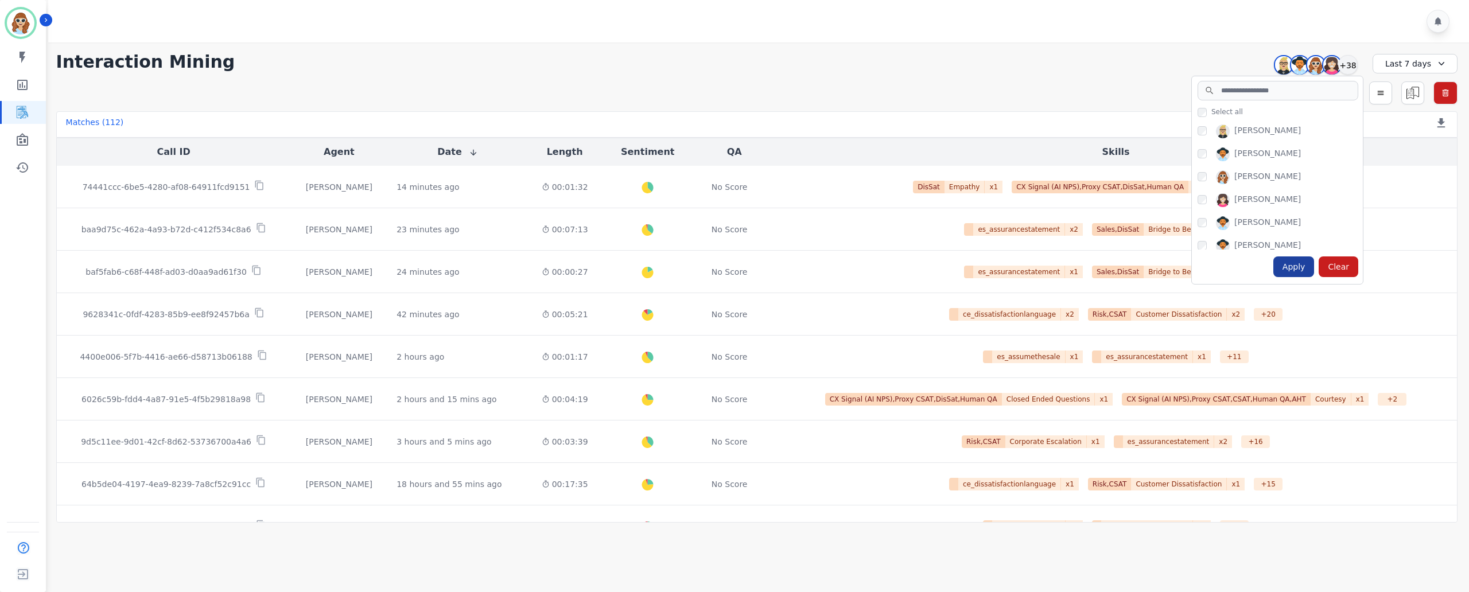
click at [1296, 270] on div "Apply" at bounding box center [1293, 266] width 41 height 21
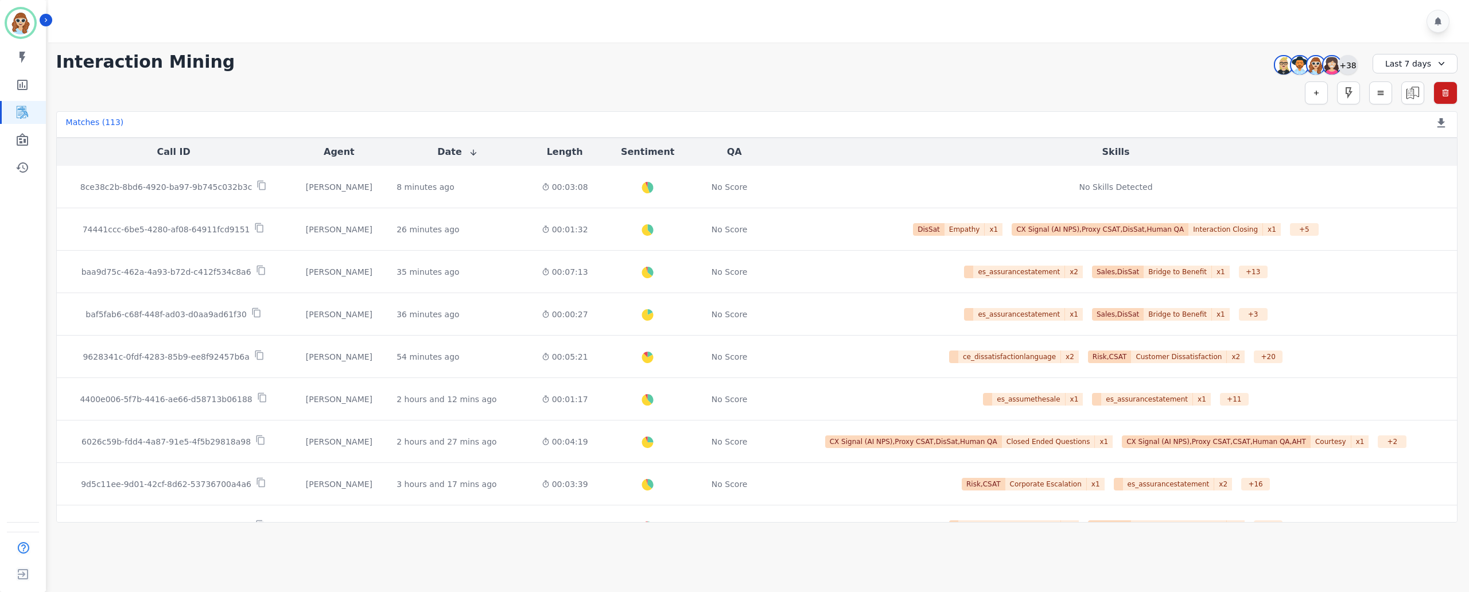
click at [1351, 62] on div "+38" at bounding box center [1348, 65] width 20 height 20
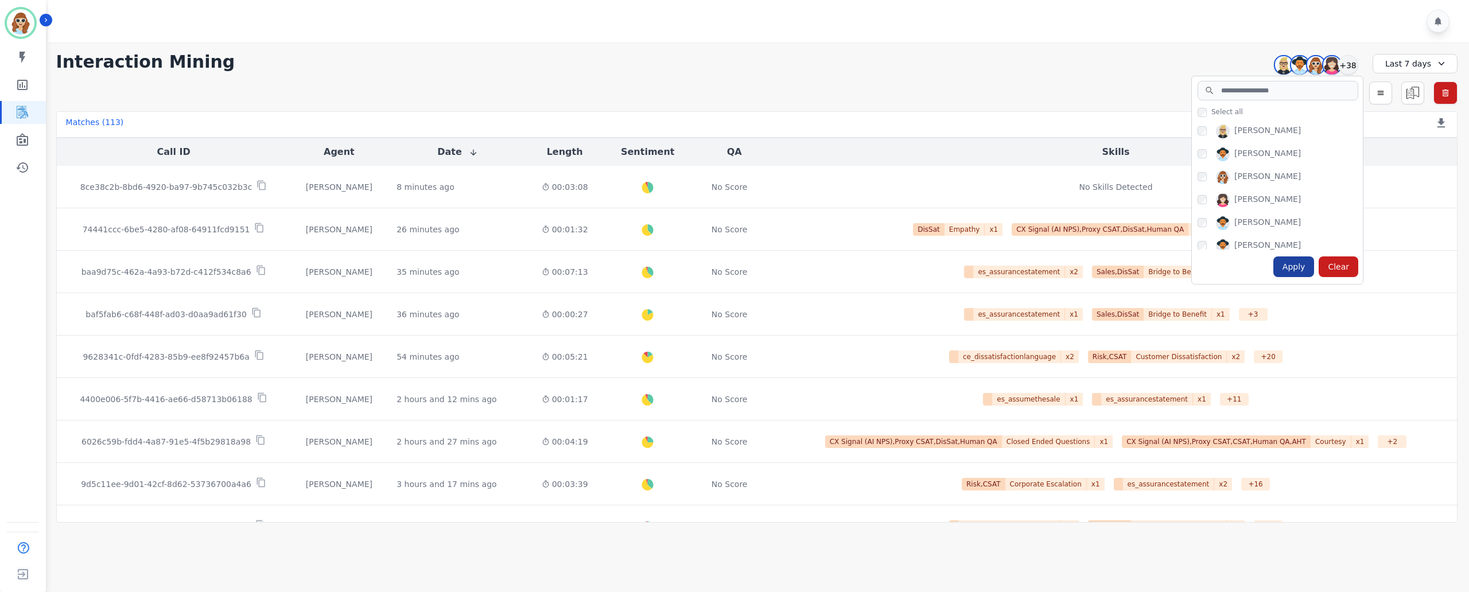
click at [1284, 274] on div "Apply" at bounding box center [1293, 266] width 41 height 21
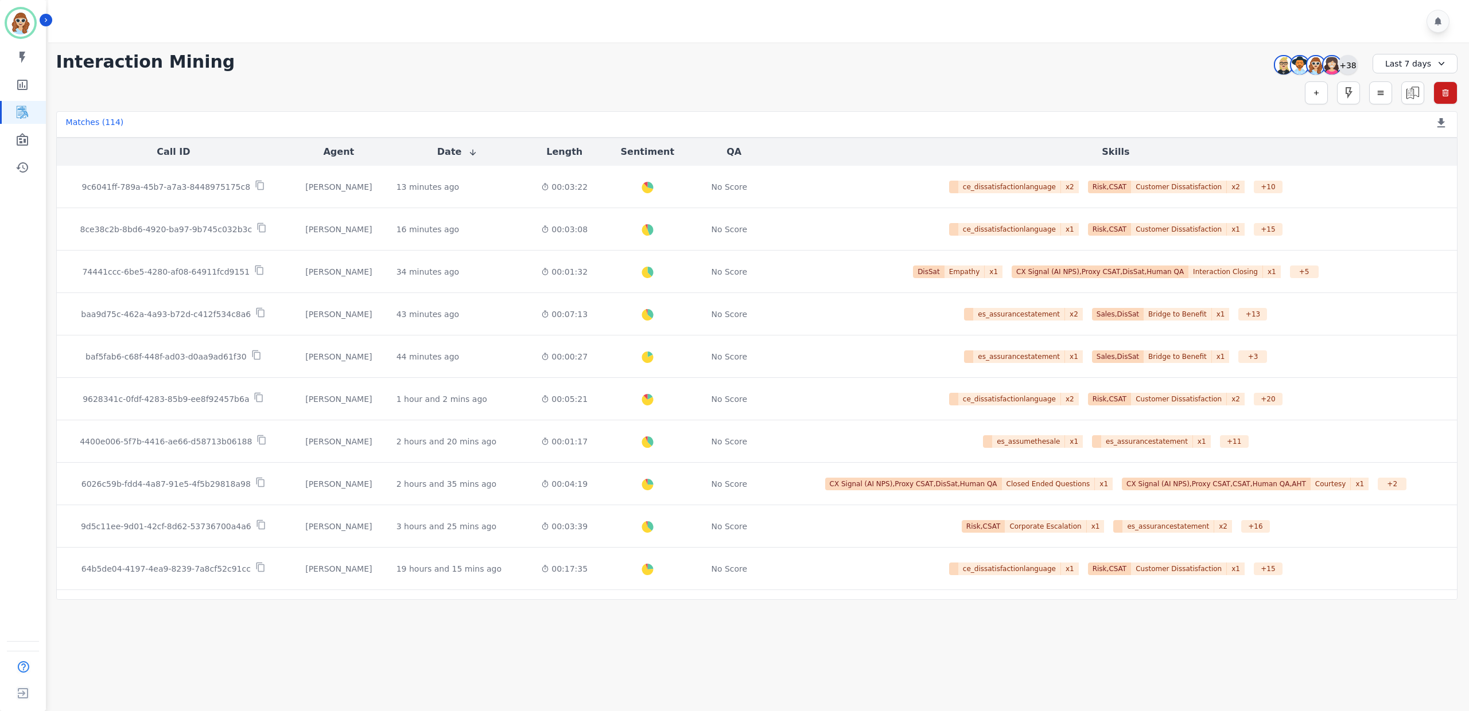
click at [1352, 67] on div "+38" at bounding box center [1348, 65] width 20 height 20
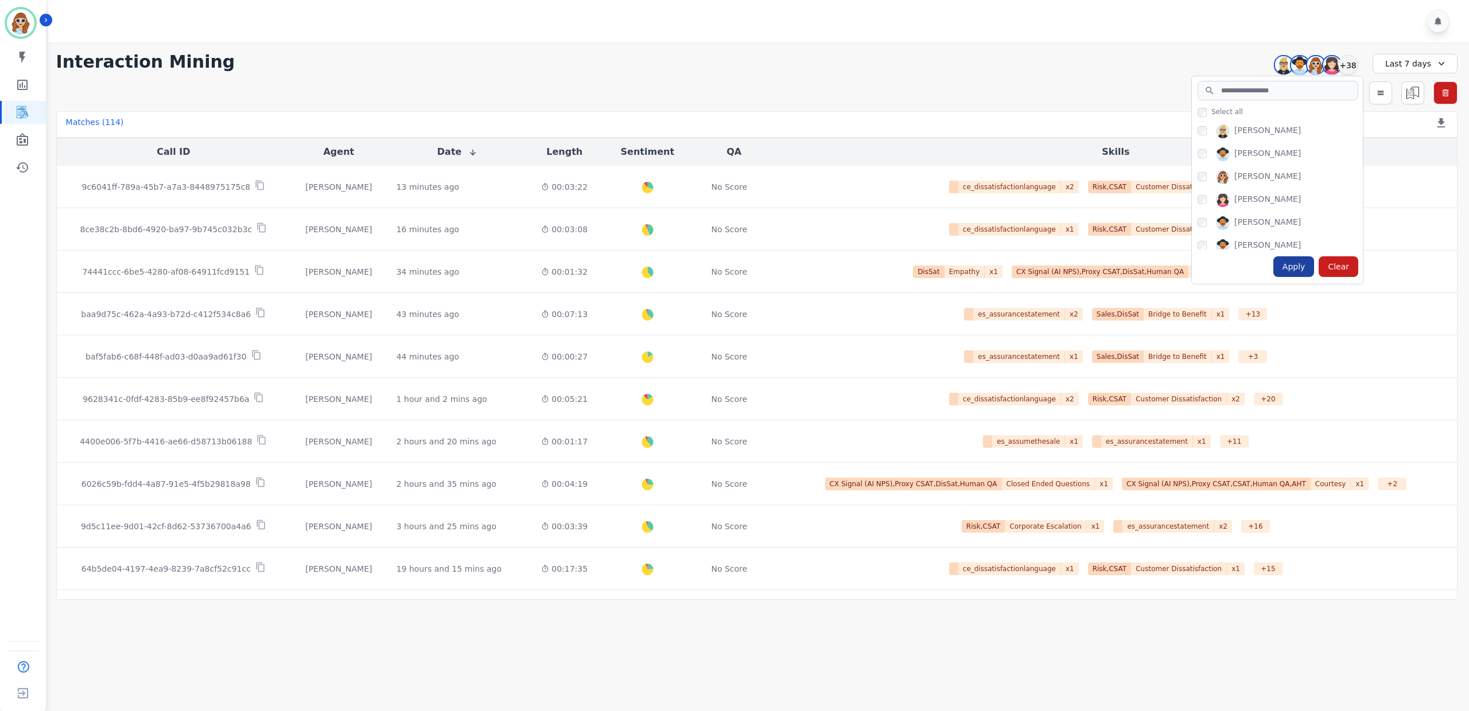
click at [1304, 274] on div "Apply" at bounding box center [1293, 266] width 41 height 21
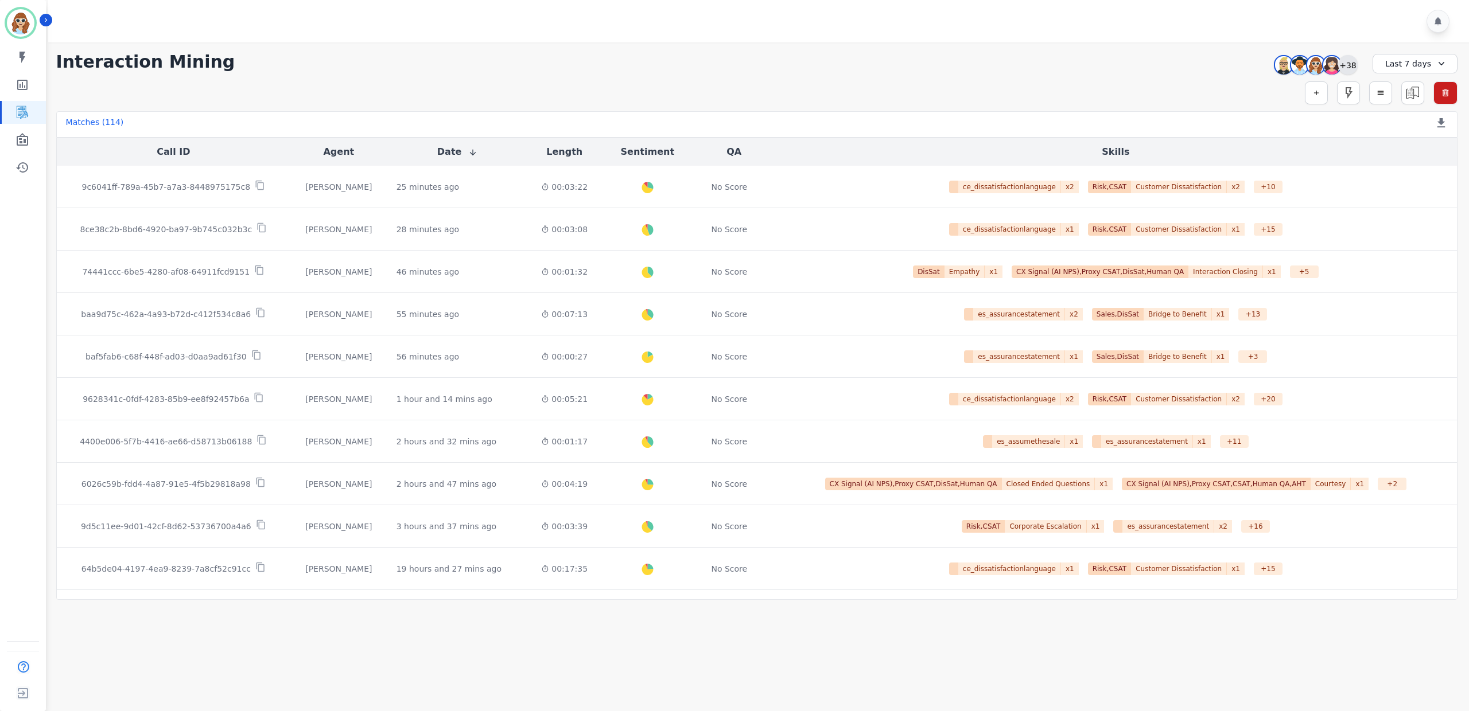
click at [1348, 64] on div "+38" at bounding box center [1348, 65] width 20 height 20
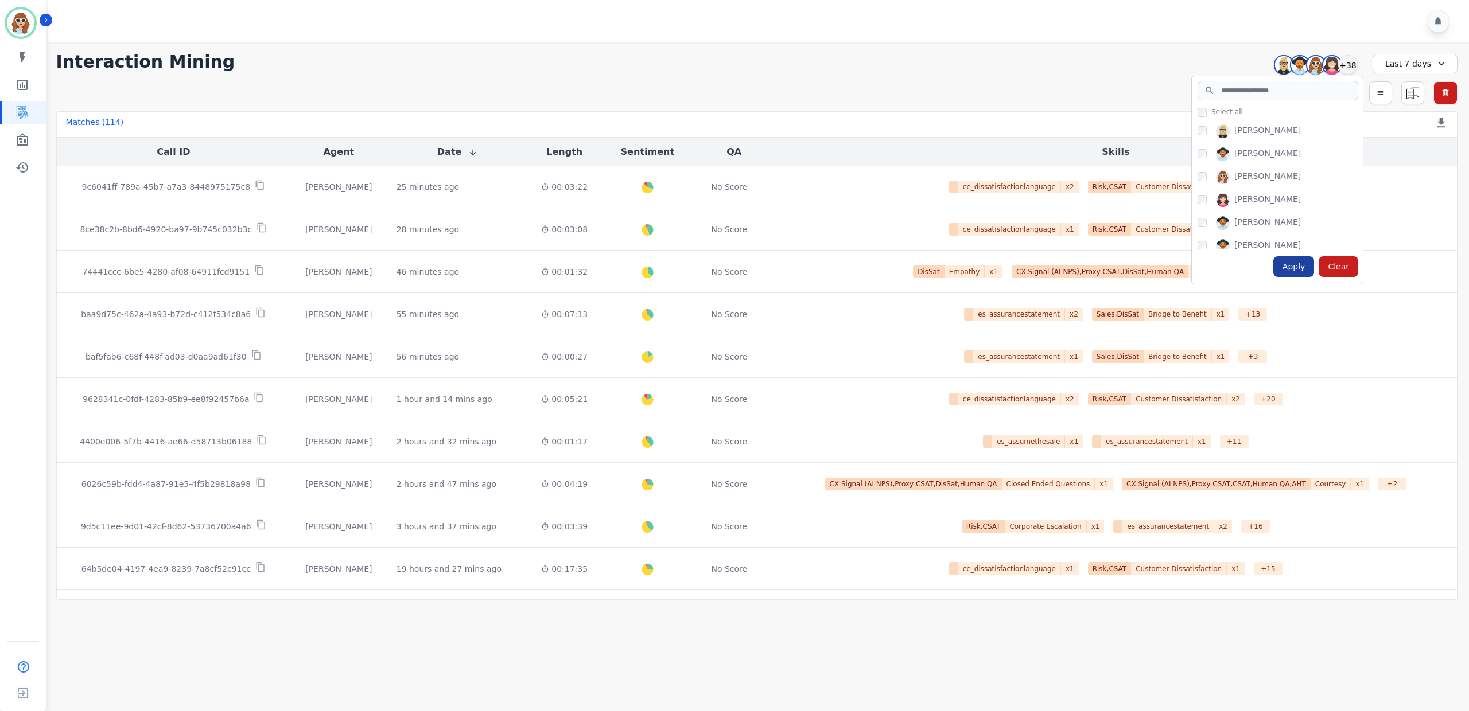
click at [1299, 273] on div "Apply" at bounding box center [1293, 266] width 41 height 21
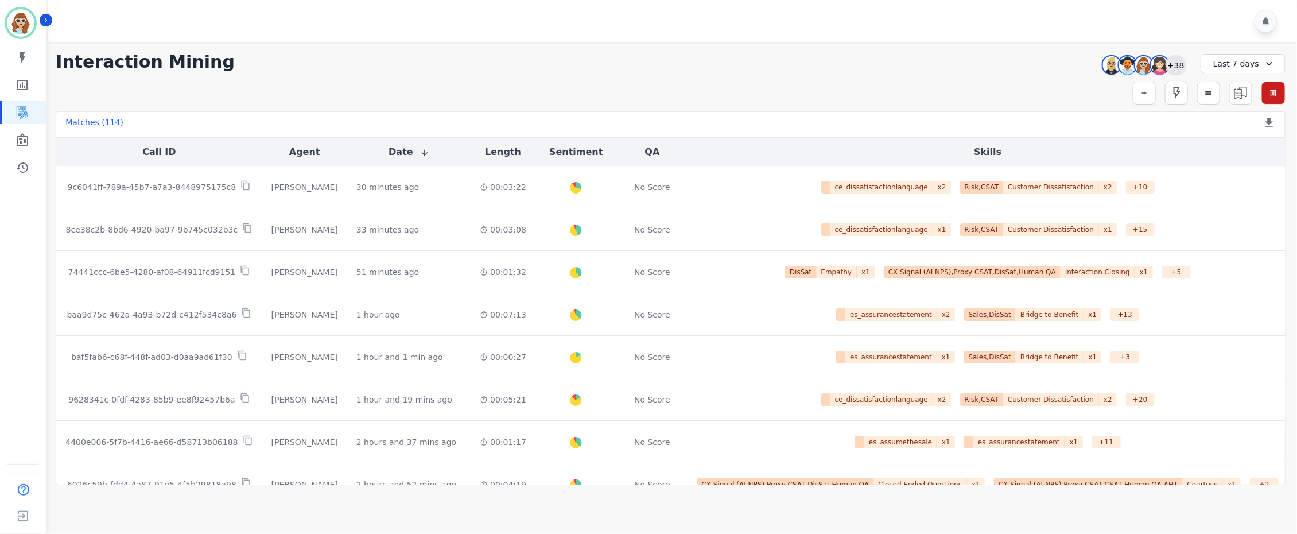
click at [1180, 63] on div "+38" at bounding box center [1176, 65] width 20 height 20
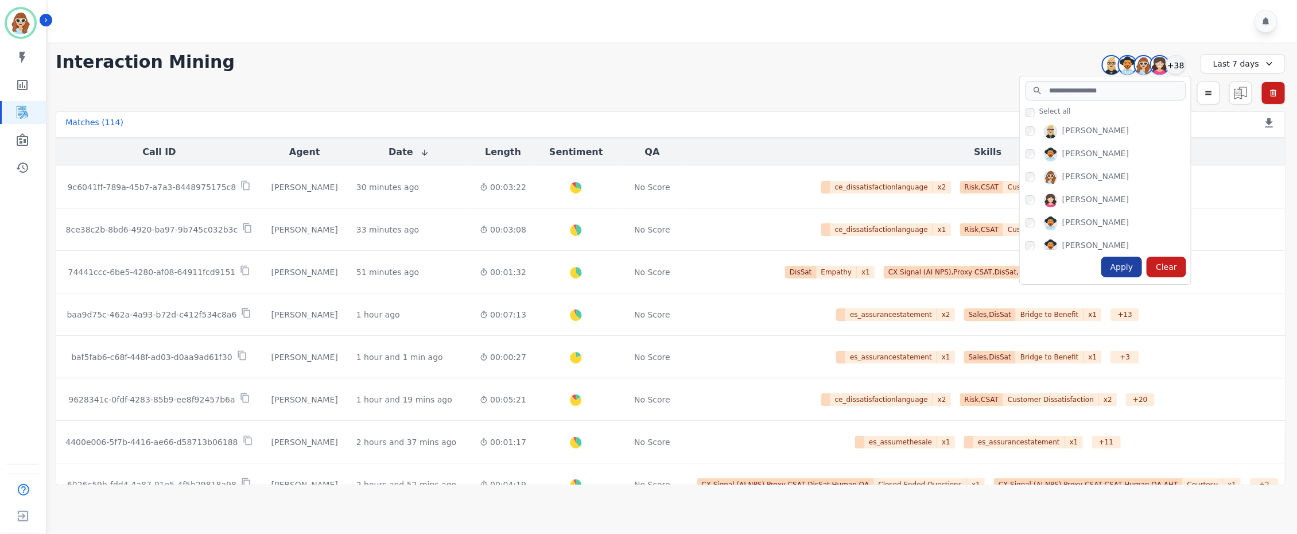
click at [1127, 267] on div "Apply" at bounding box center [1121, 266] width 41 height 21
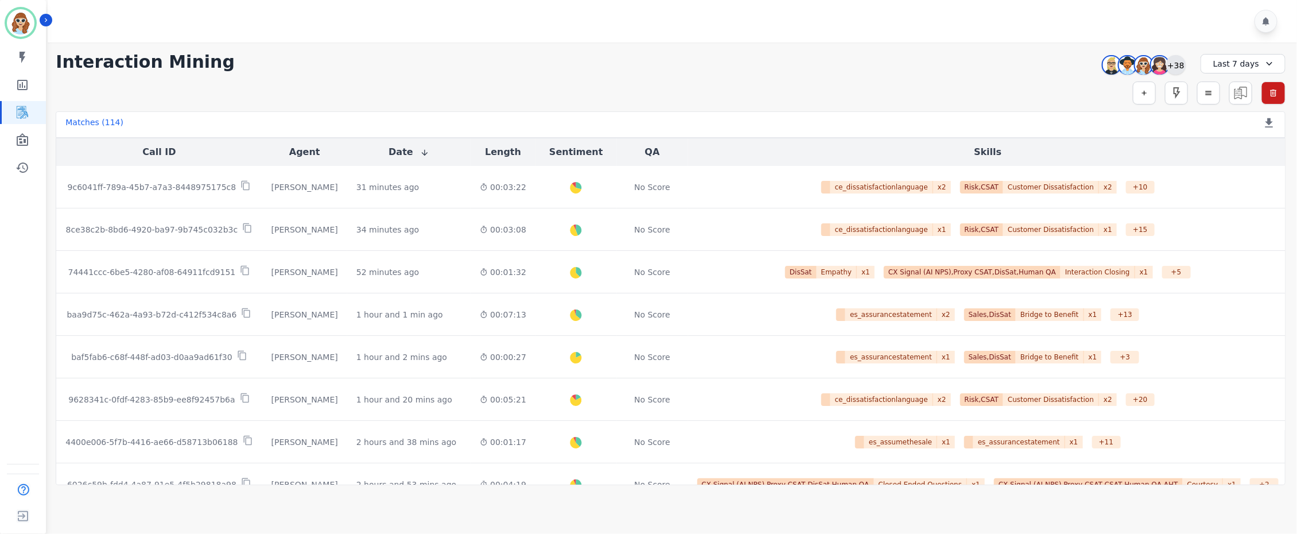
click at [1176, 63] on div "+38" at bounding box center [1176, 65] width 20 height 20
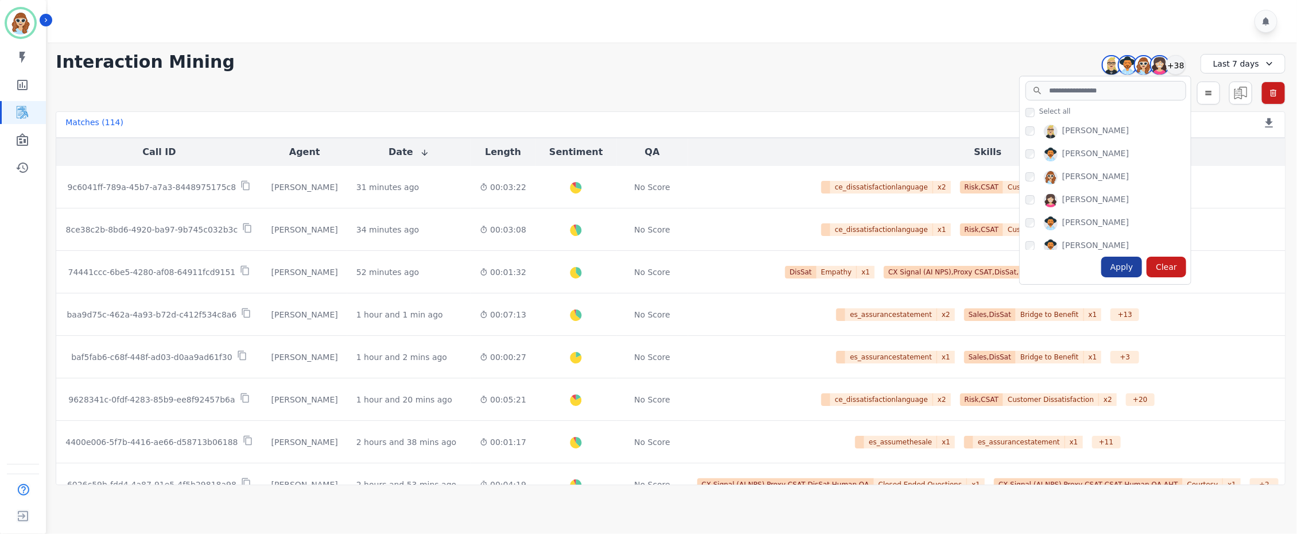
click at [1130, 269] on div "Apply" at bounding box center [1121, 266] width 41 height 21
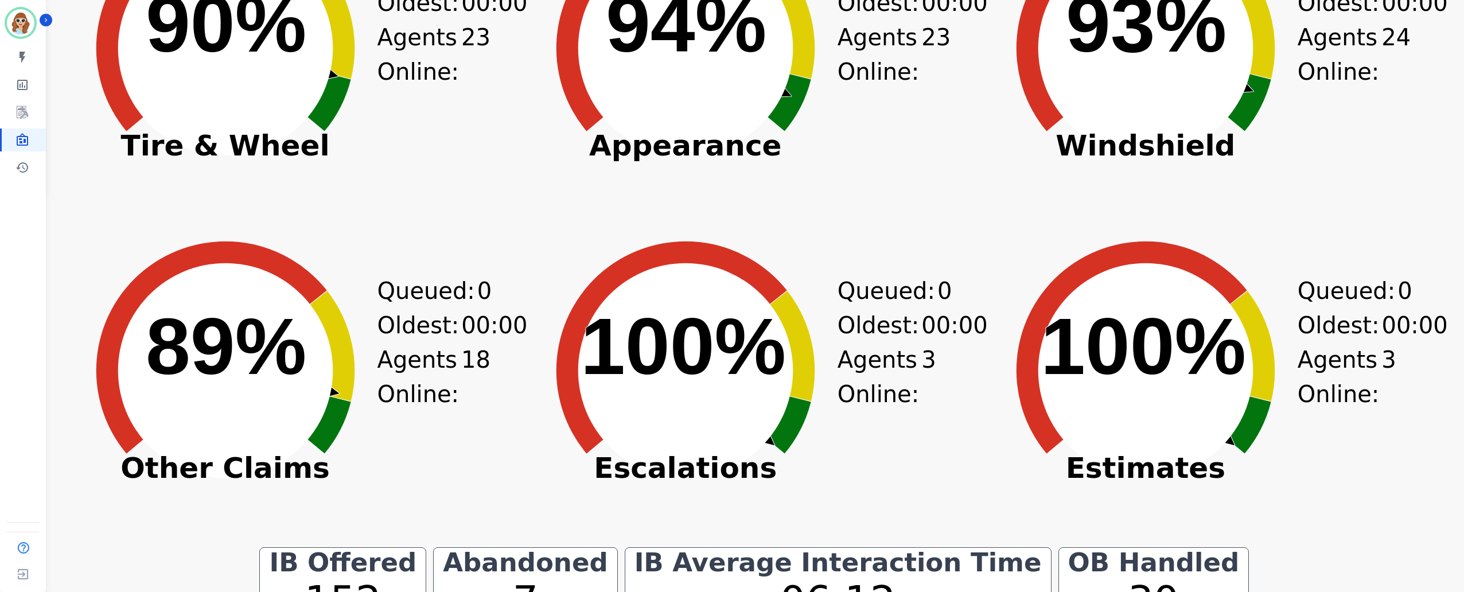
scroll to position [344, 0]
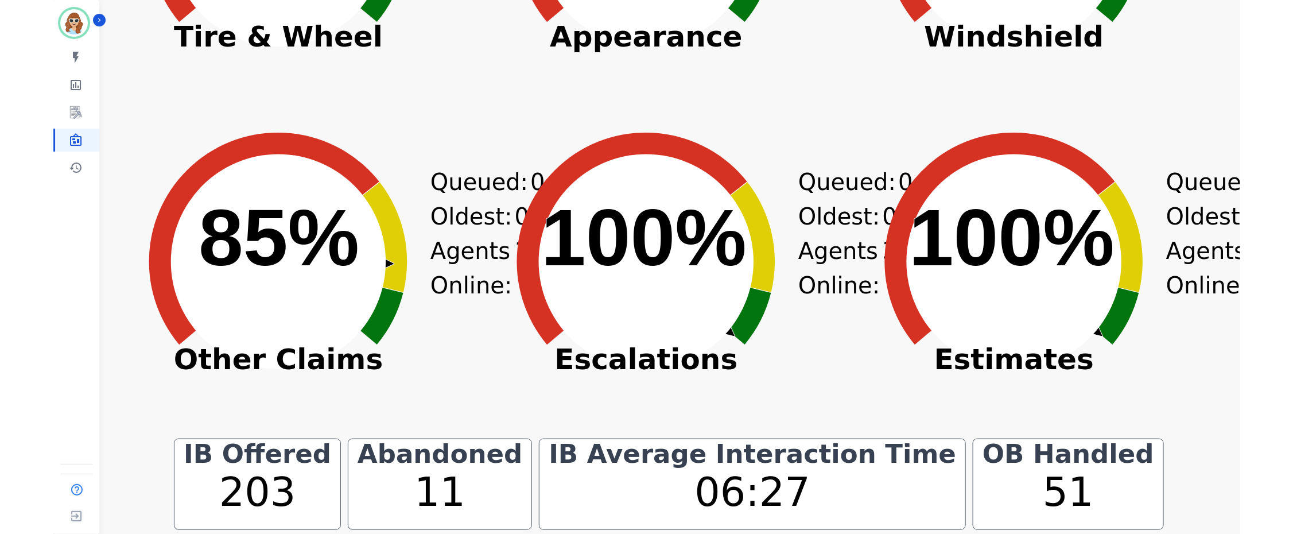
scroll to position [516, 0]
